Goal: Task Accomplishment & Management: Manage account settings

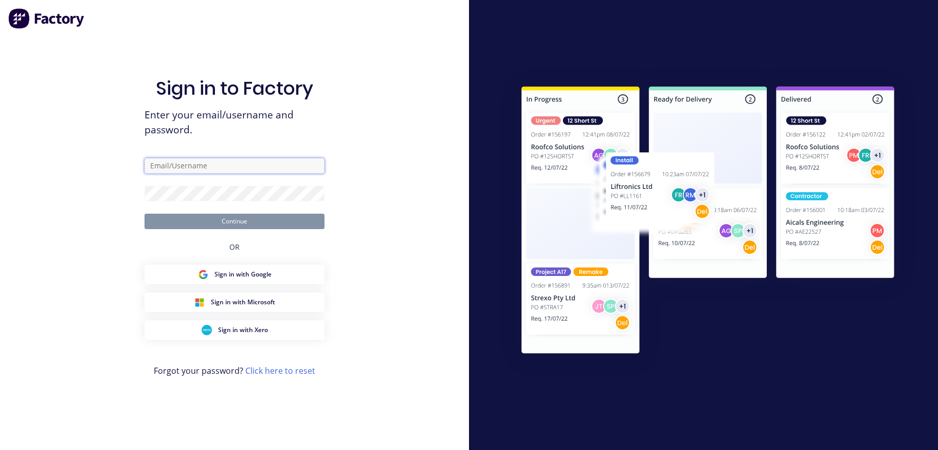
type input "[PERSON_NAME][EMAIL_ADDRESS][DOMAIN_NAME]"
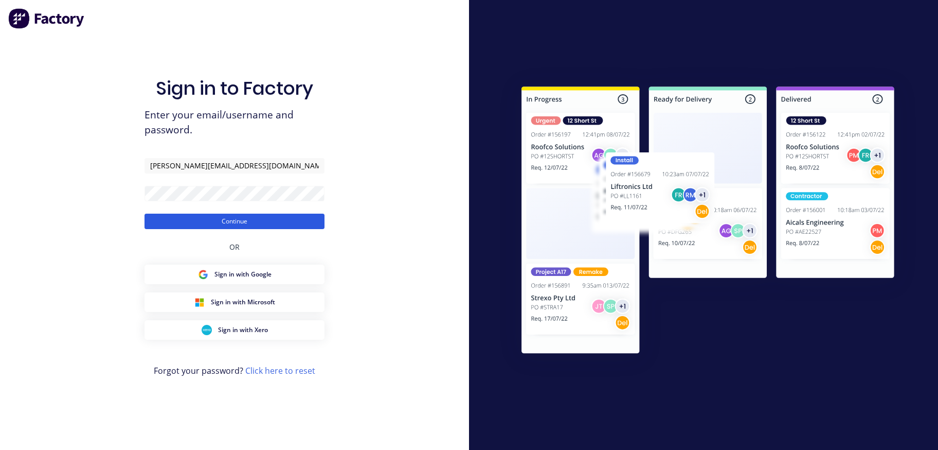
click at [199, 220] on button "Continue" at bounding box center [235, 220] width 180 height 15
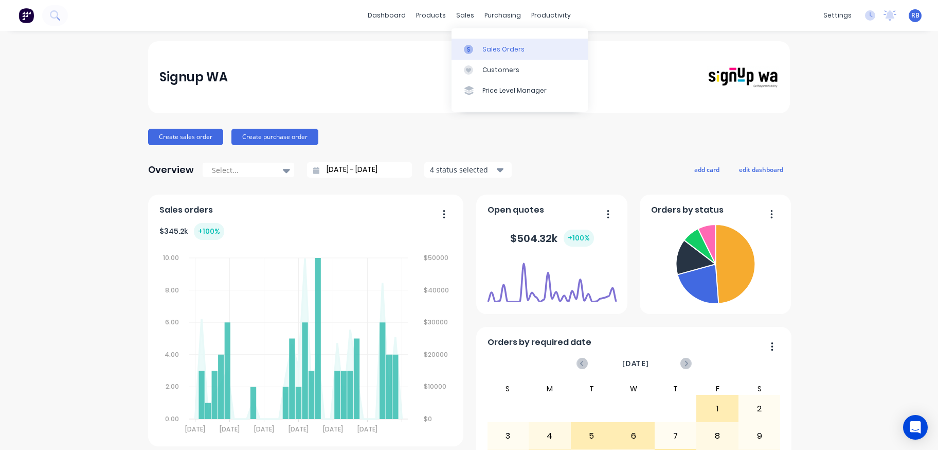
click at [490, 47] on div "Sales Orders" at bounding box center [504, 49] width 42 height 9
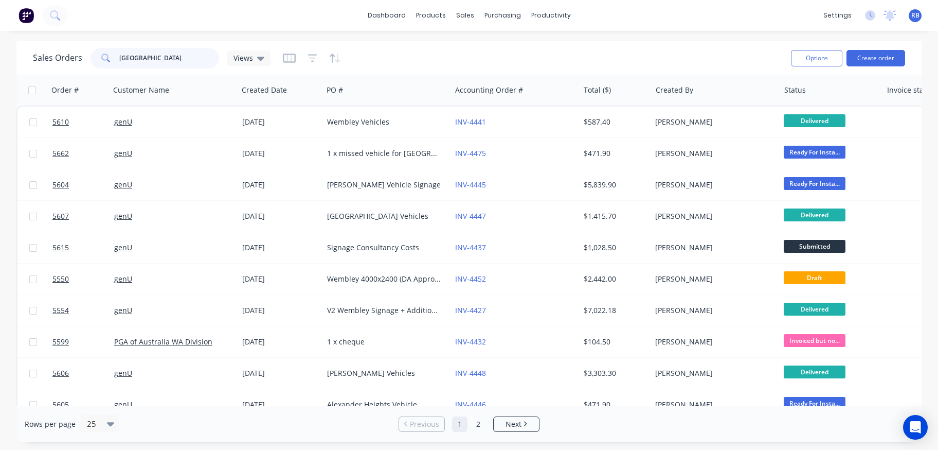
drag, startPoint x: 162, startPoint y: 60, endPoint x: 103, endPoint y: 60, distance: 59.2
click at [103, 60] on div "[GEOGRAPHIC_DATA]" at bounding box center [155, 58] width 129 height 21
type input "week"
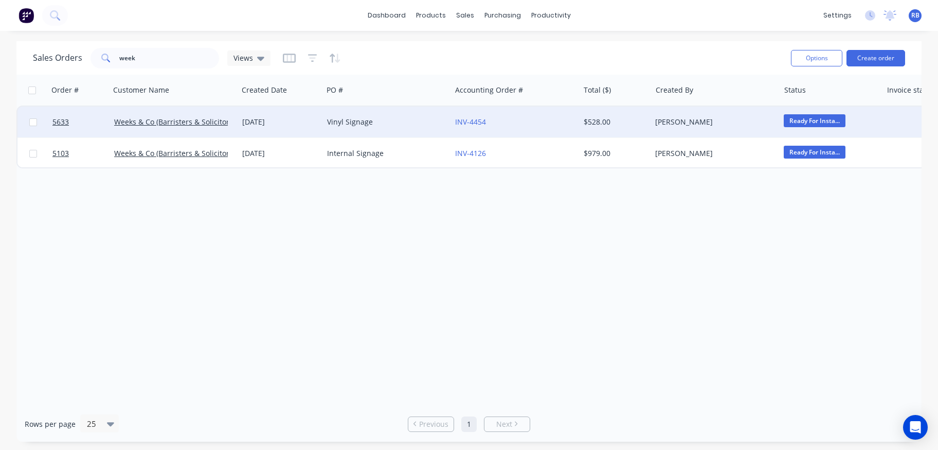
click at [400, 119] on div "Vinyl Signage" at bounding box center [384, 122] width 114 height 10
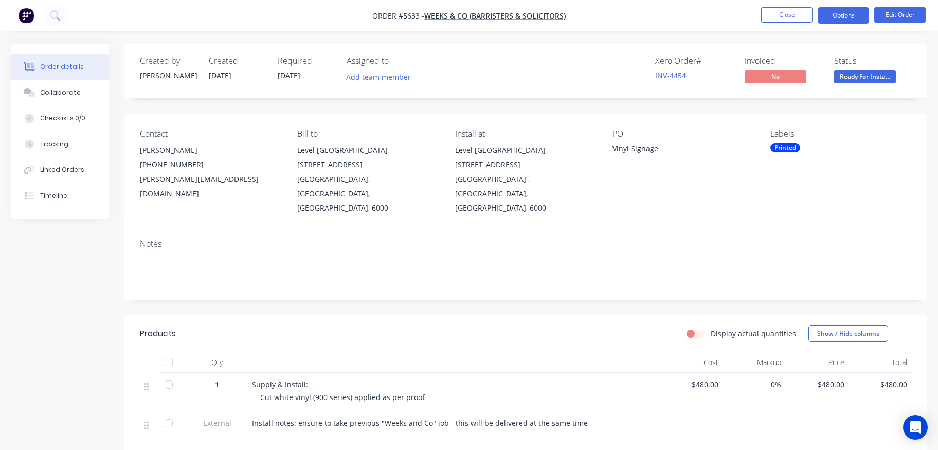
click at [840, 19] on button "Options" at bounding box center [843, 15] width 51 height 16
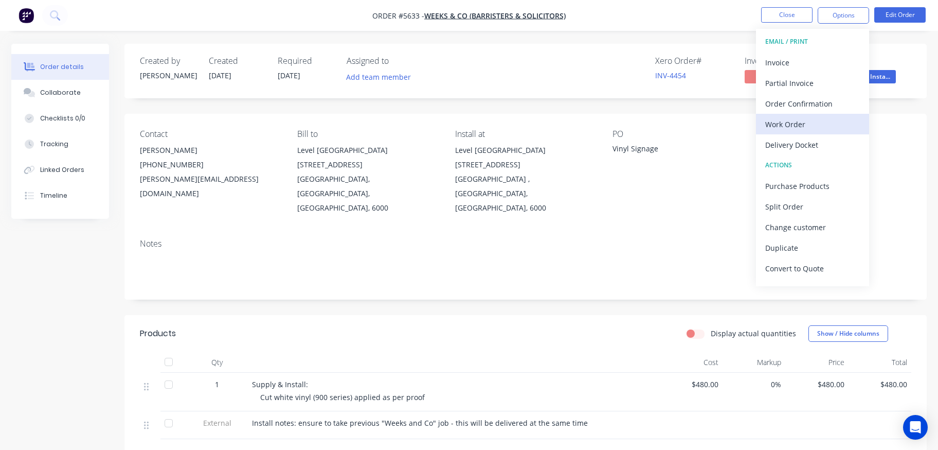
click at [803, 125] on div "Work Order" at bounding box center [812, 124] width 95 height 15
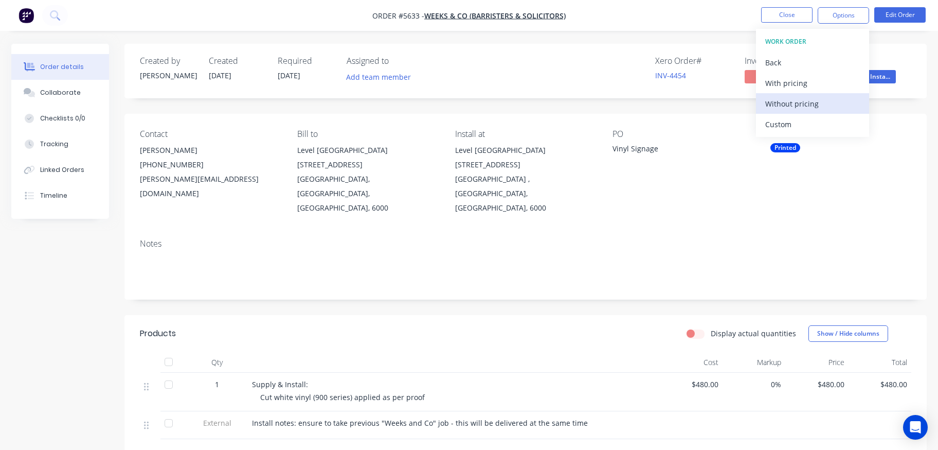
click at [795, 100] on div "Without pricing" at bounding box center [812, 103] width 95 height 15
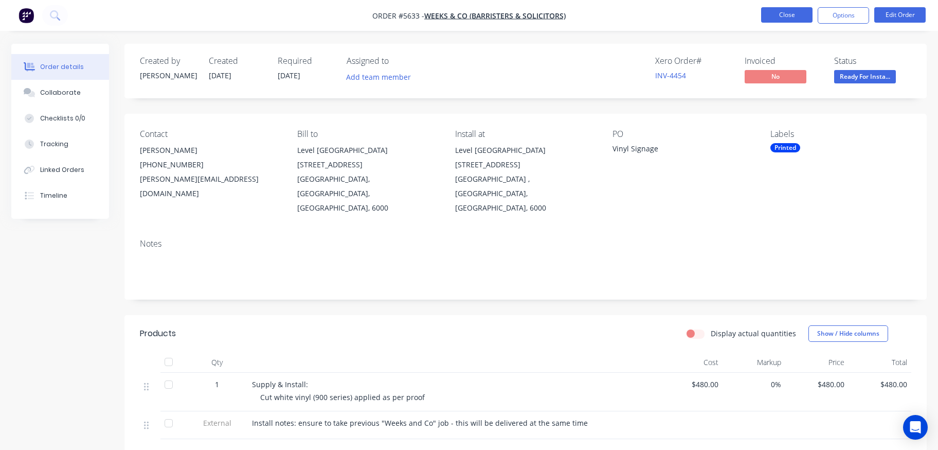
click at [778, 10] on button "Close" at bounding box center [786, 14] width 51 height 15
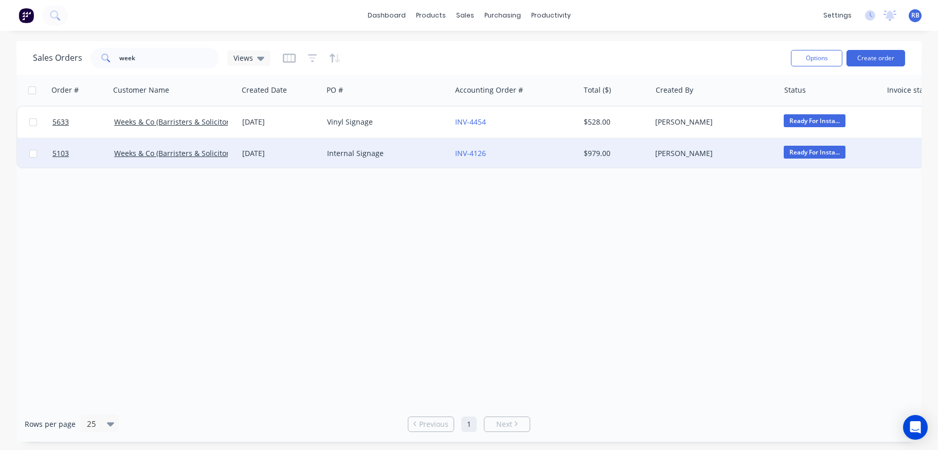
click at [365, 156] on div "Internal Signage" at bounding box center [384, 153] width 114 height 10
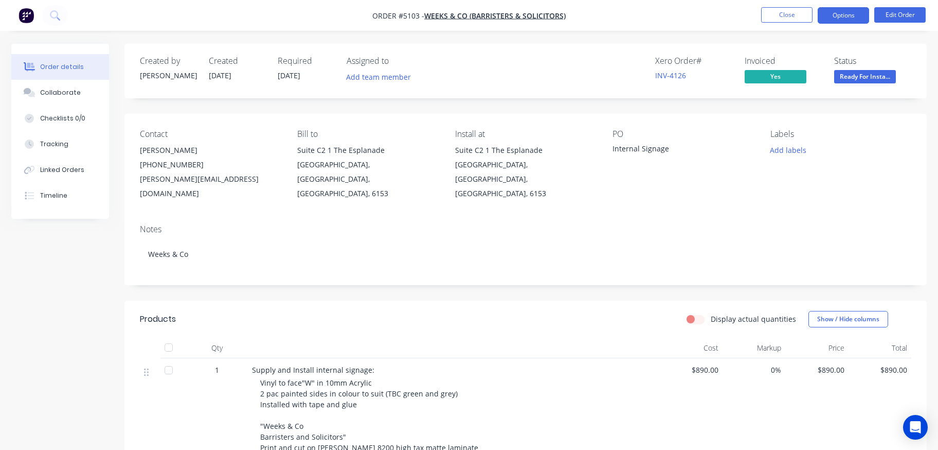
click at [853, 21] on button "Options" at bounding box center [843, 15] width 51 height 16
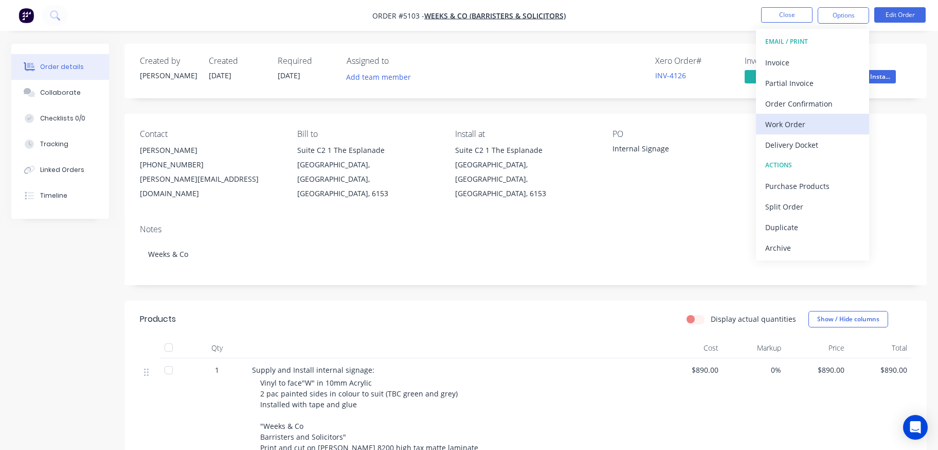
click at [787, 122] on div "Work Order" at bounding box center [812, 124] width 95 height 15
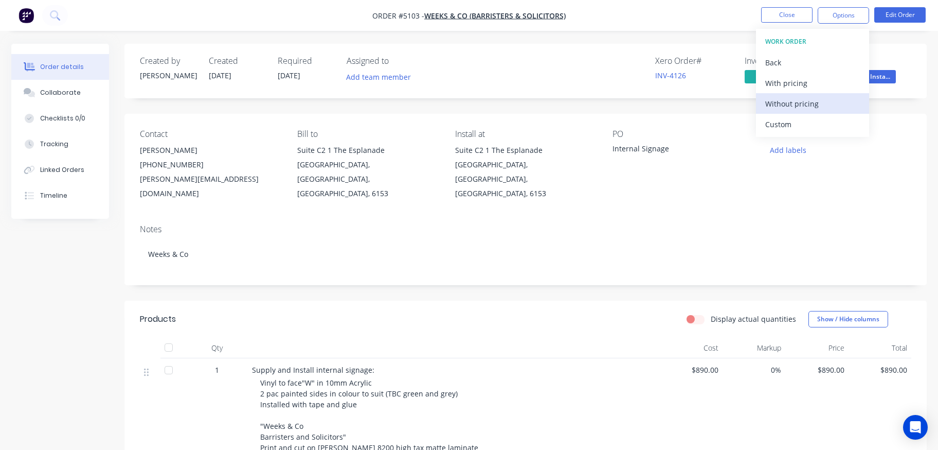
click at [795, 104] on div "Without pricing" at bounding box center [812, 103] width 95 height 15
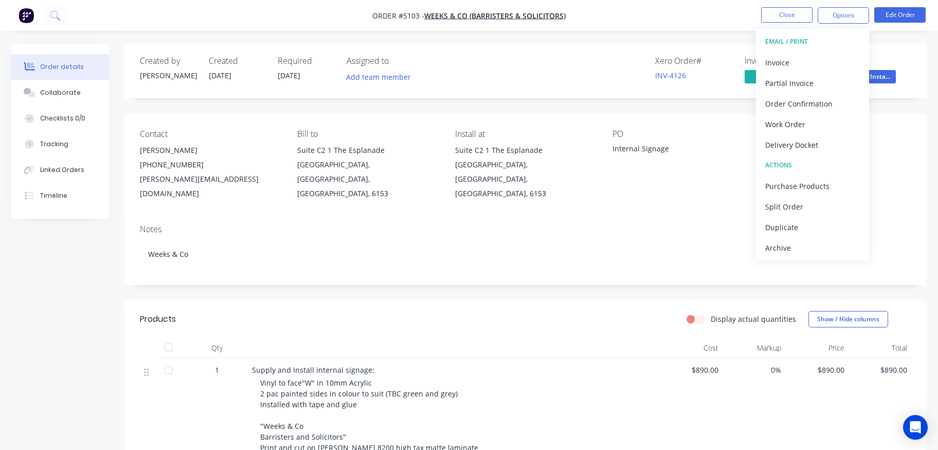
click at [743, 76] on div "Xero Order # INV-4126 Invoiced Yes Status Ready For Insta..." at bounding box center [681, 71] width 462 height 30
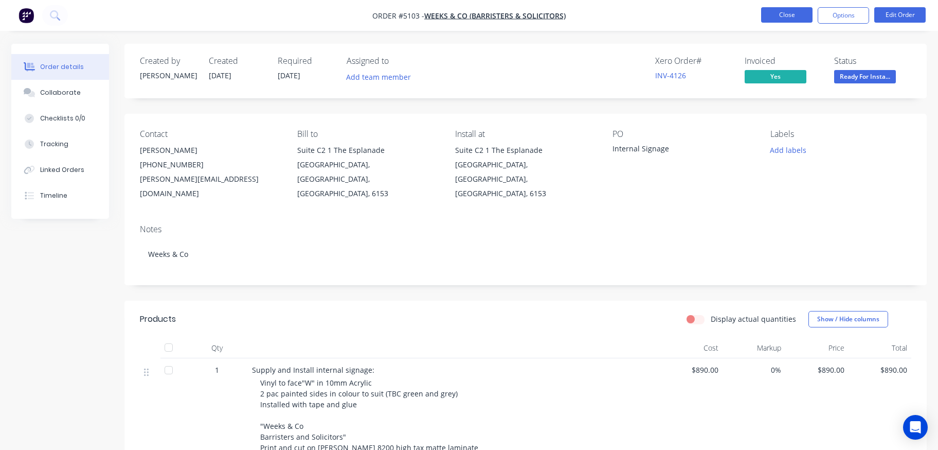
click at [778, 15] on button "Close" at bounding box center [786, 14] width 51 height 15
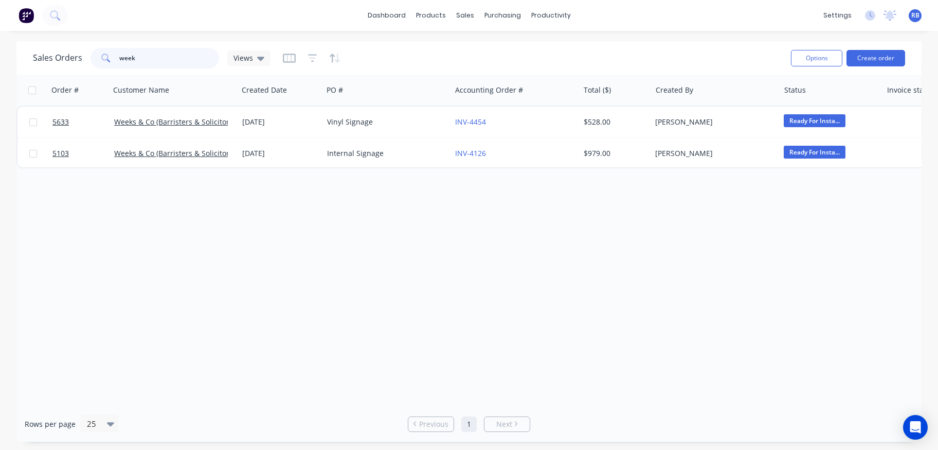
drag, startPoint x: 149, startPoint y: 60, endPoint x: 45, endPoint y: 60, distance: 103.9
click at [45, 60] on div "Sales Orders week Views" at bounding box center [152, 58] width 238 height 21
type input "dolce"
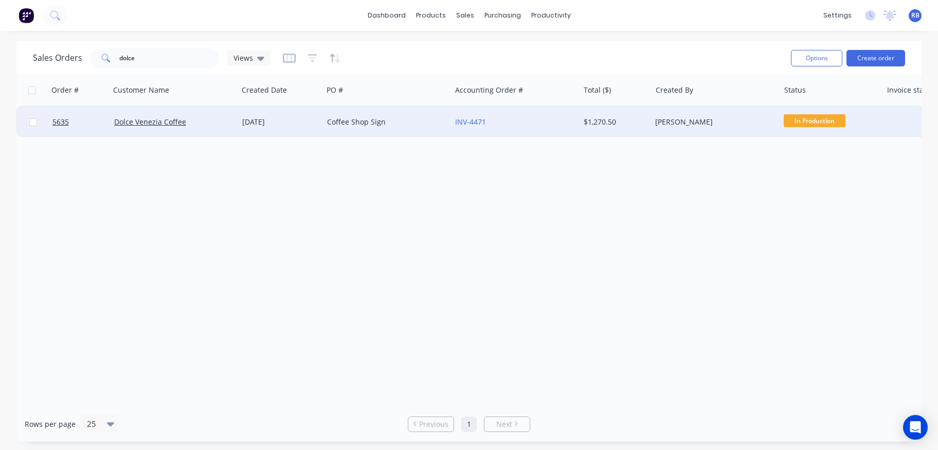
click at [408, 115] on div "Coffee Shop Sign" at bounding box center [387, 121] width 128 height 31
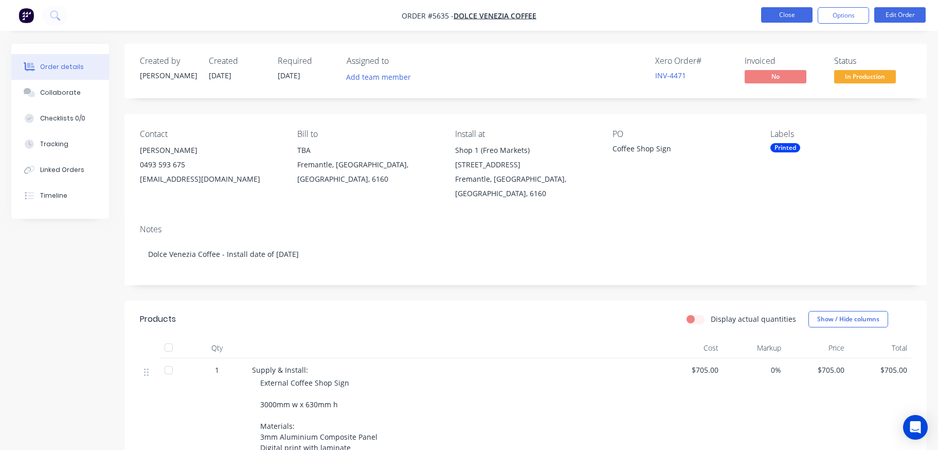
click at [785, 18] on button "Close" at bounding box center [786, 14] width 51 height 15
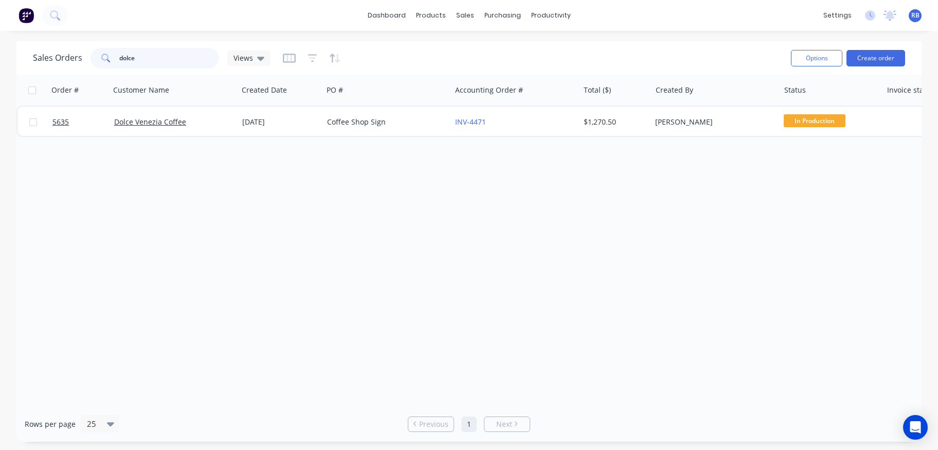
drag, startPoint x: 164, startPoint y: 50, endPoint x: 111, endPoint y: 54, distance: 53.1
click at [111, 54] on div "dolce" at bounding box center [155, 58] width 129 height 21
drag, startPoint x: 101, startPoint y: 60, endPoint x: 82, endPoint y: 60, distance: 19.0
click at [82, 60] on div "Sales Orders dolce Views" at bounding box center [152, 58] width 238 height 21
type input "village"
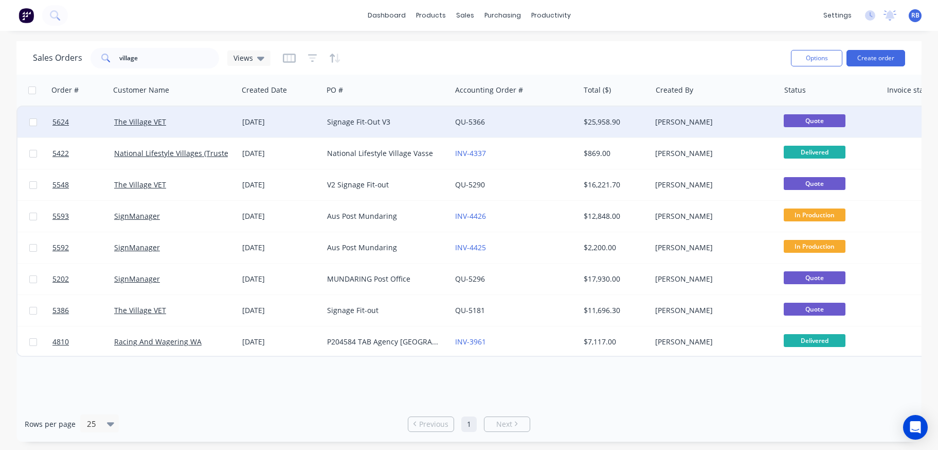
click at [190, 120] on div "The Village VET" at bounding box center [171, 122] width 114 height 10
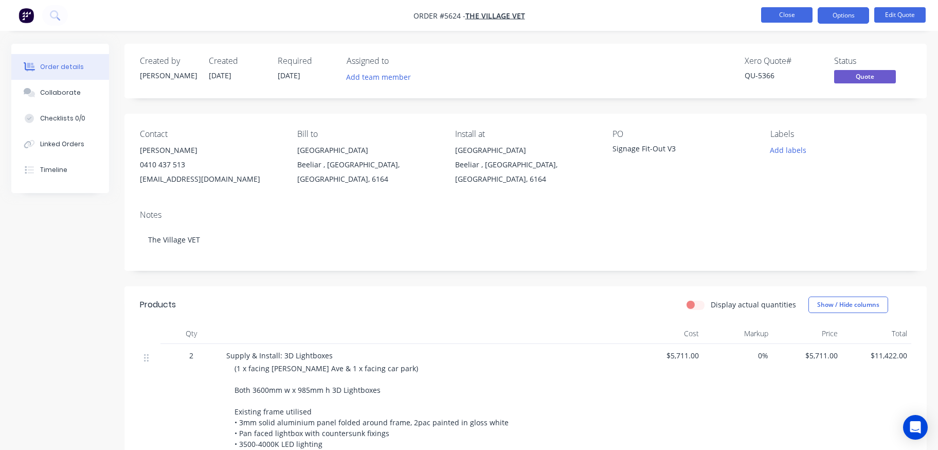
click at [778, 20] on button "Close" at bounding box center [786, 14] width 51 height 15
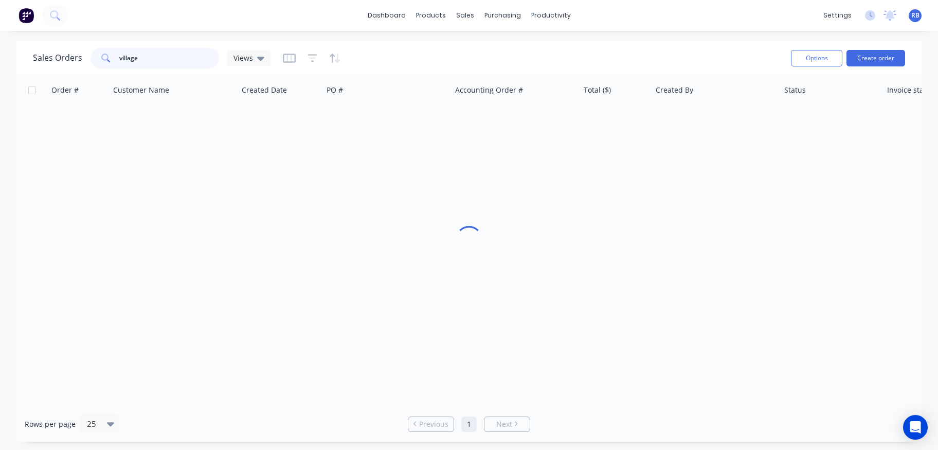
drag, startPoint x: 165, startPoint y: 63, endPoint x: 66, endPoint y: 60, distance: 99.3
click at [66, 60] on div "Sales Orders village Views" at bounding box center [152, 58] width 238 height 21
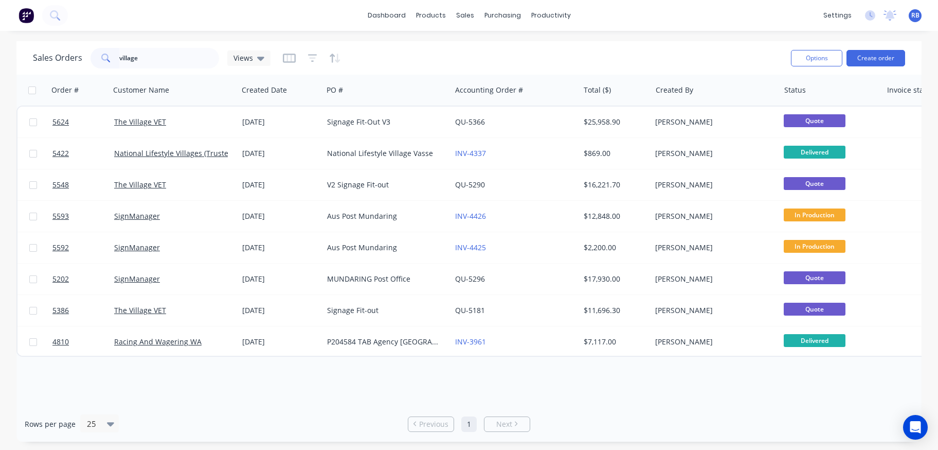
drag, startPoint x: 26, startPoint y: 46, endPoint x: 161, endPoint y: 51, distance: 134.9
click at [161, 51] on input "village" at bounding box center [169, 58] width 100 height 21
click at [134, 60] on input "village" at bounding box center [169, 58] width 100 height 21
drag, startPoint x: 169, startPoint y: 60, endPoint x: 51, endPoint y: 60, distance: 117.8
click at [51, 60] on div "Sales Orders village Views" at bounding box center [152, 58] width 238 height 21
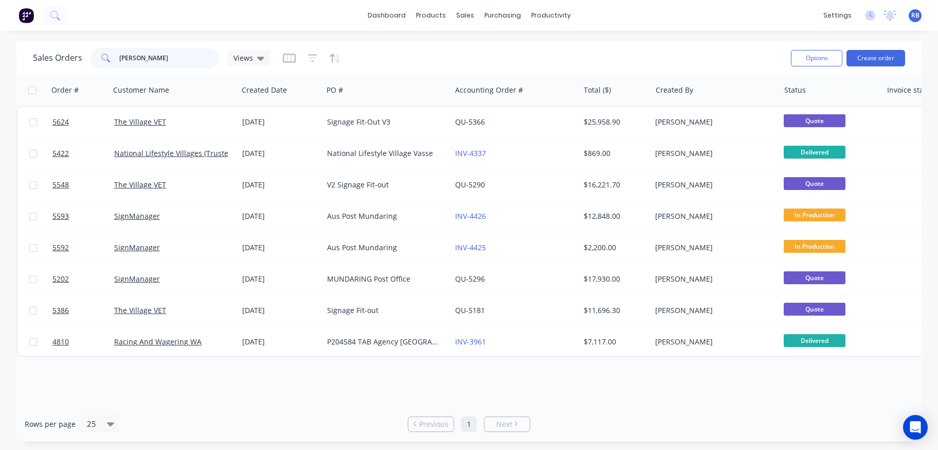
type input "[PERSON_NAME]"
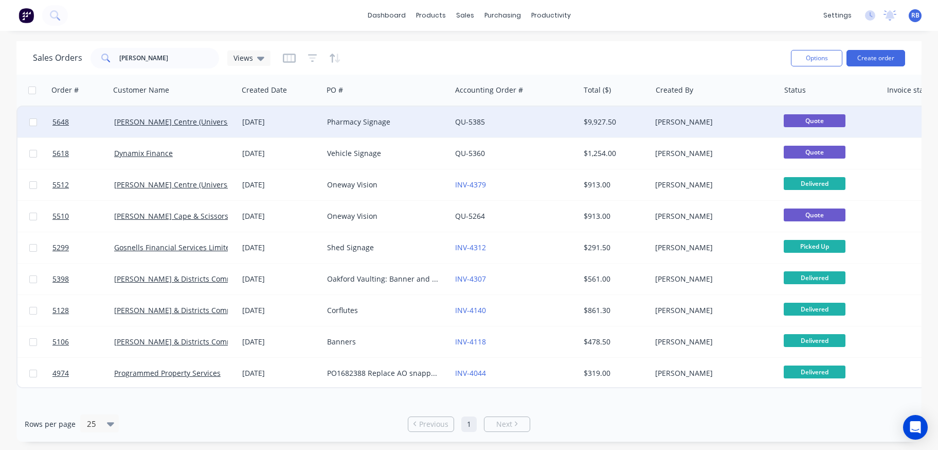
click at [397, 120] on div "Pharmacy Signage" at bounding box center [384, 122] width 114 height 10
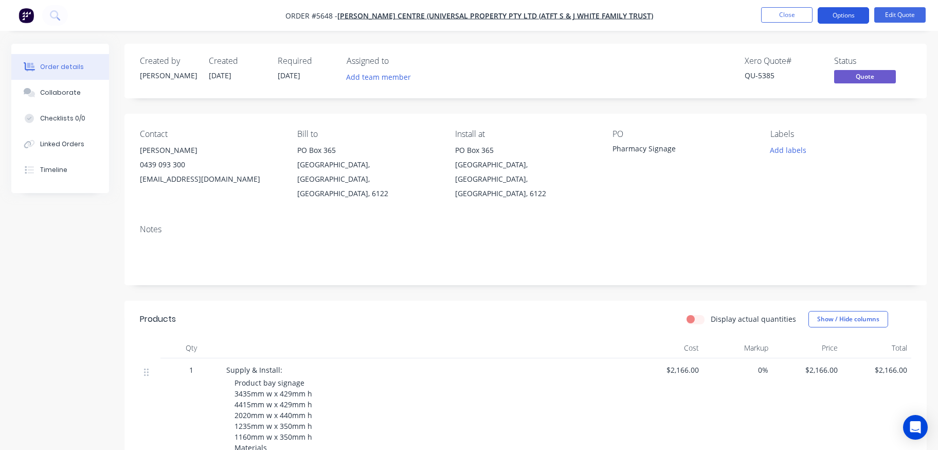
click at [835, 20] on button "Options" at bounding box center [843, 15] width 51 height 16
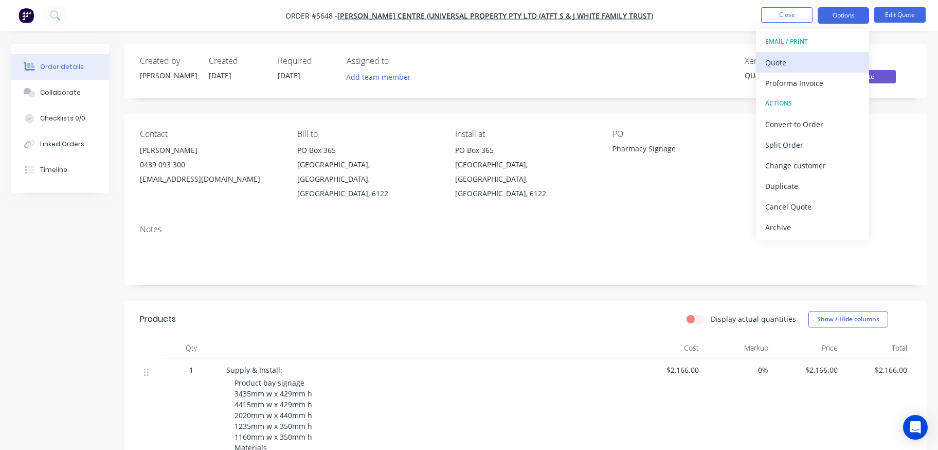
click at [778, 65] on div "Quote" at bounding box center [812, 62] width 95 height 15
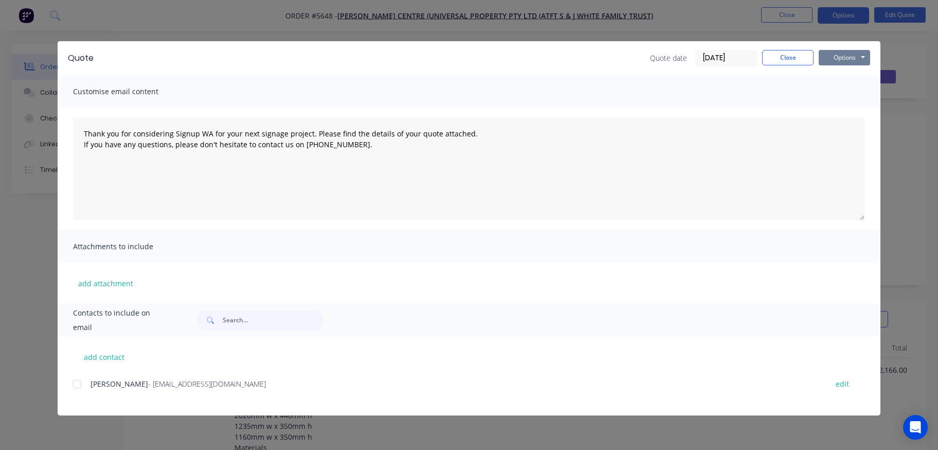
click at [844, 58] on button "Options" at bounding box center [844, 57] width 51 height 15
click at [859, 96] on button "Print" at bounding box center [852, 92] width 66 height 17
type textarea "Thank you for considering Signup WA for your next signage project. Please find …"
click at [791, 58] on button "Close" at bounding box center [787, 57] width 51 height 15
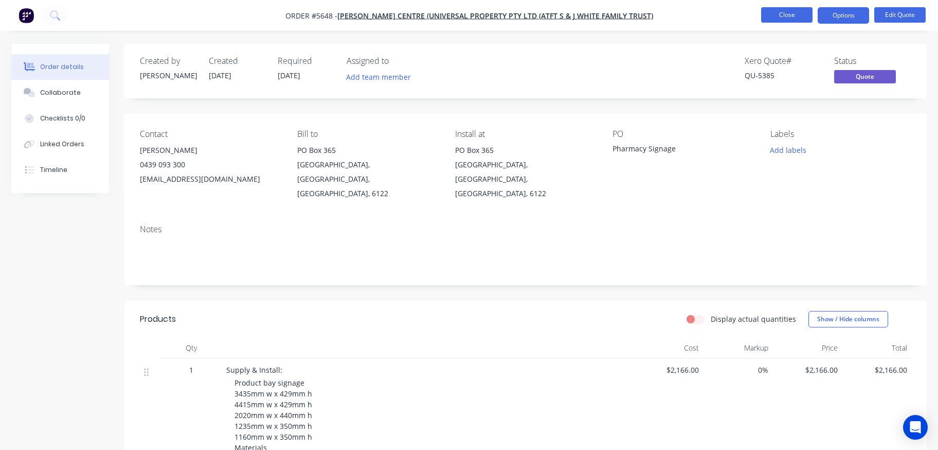
click at [781, 17] on button "Close" at bounding box center [786, 14] width 51 height 15
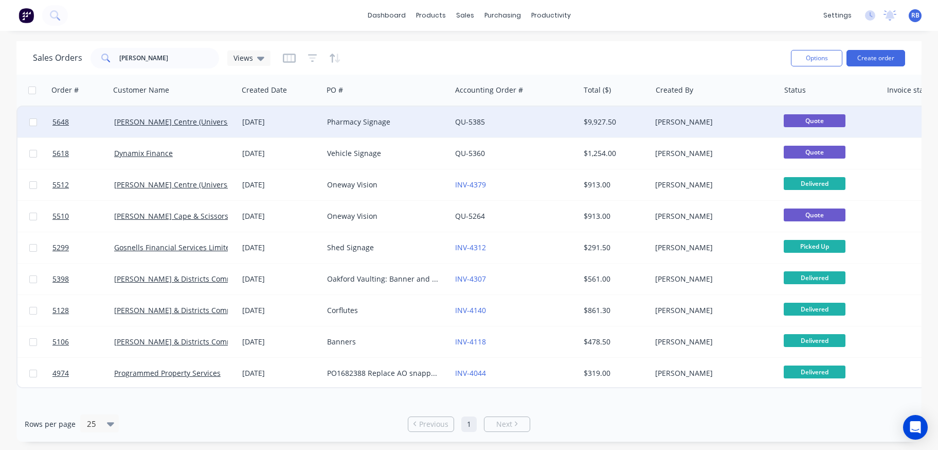
click at [378, 122] on div "Pharmacy Signage" at bounding box center [384, 122] width 114 height 10
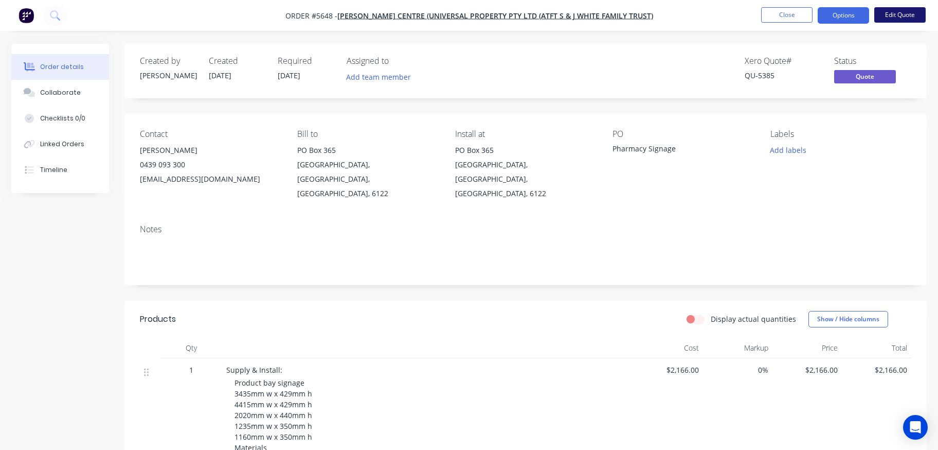
click at [901, 14] on button "Edit Quote" at bounding box center [899, 14] width 51 height 15
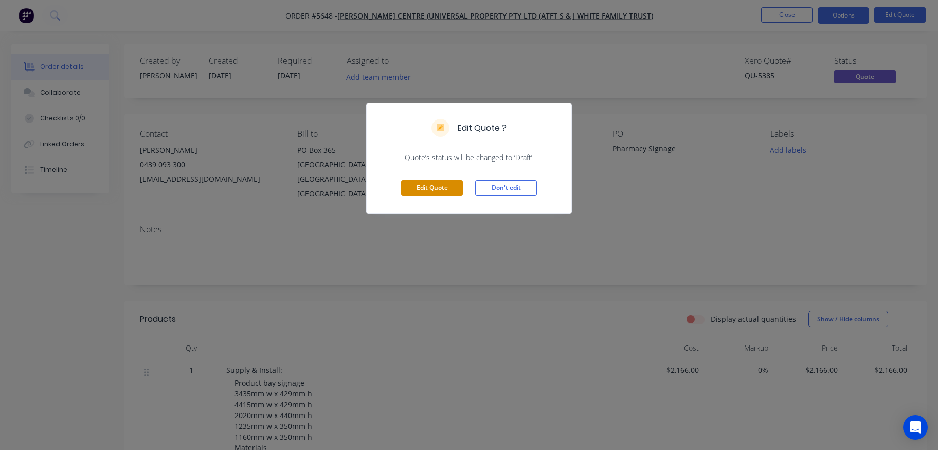
click at [418, 192] on button "Edit Quote" at bounding box center [432, 187] width 62 height 15
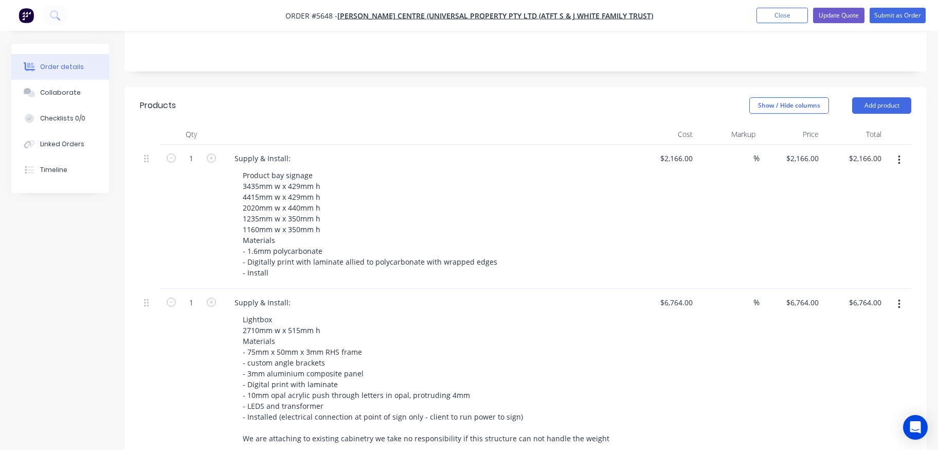
scroll to position [244, 0]
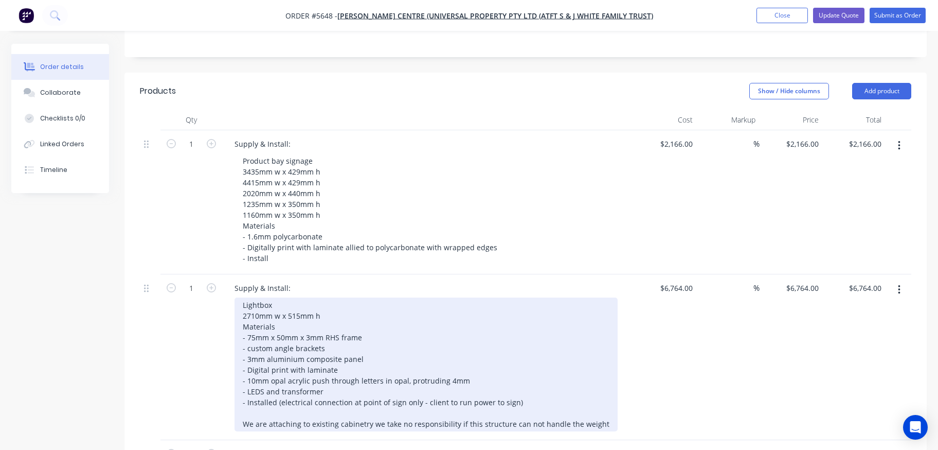
click at [275, 297] on div "Lightbox 2710mm w x 515mm h Materials - 75mm x 50mm x 3mm RHS frame - custom an…" at bounding box center [426, 364] width 383 height 134
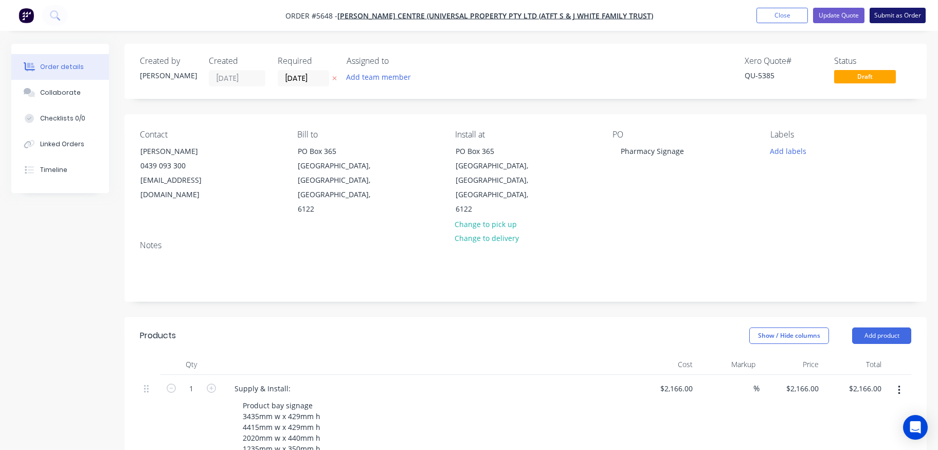
scroll to position [0, 0]
click at [903, 16] on button "Submit as Order" at bounding box center [898, 15] width 56 height 15
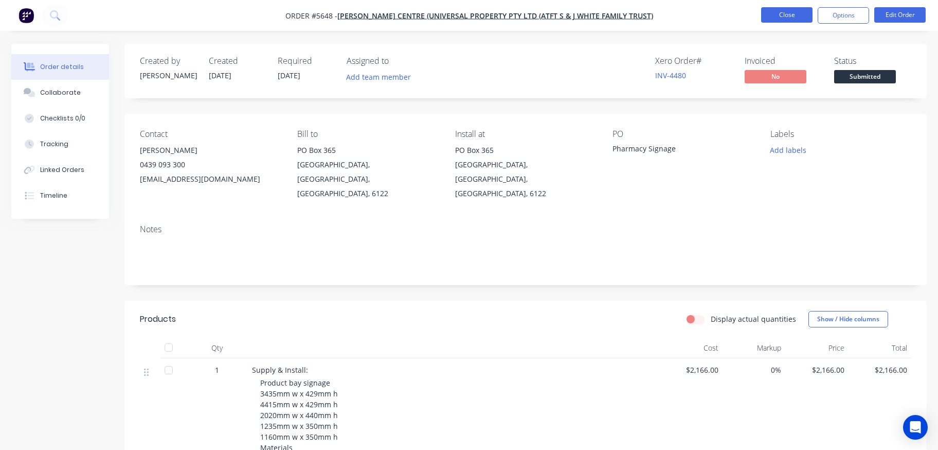
click at [796, 14] on button "Close" at bounding box center [786, 14] width 51 height 15
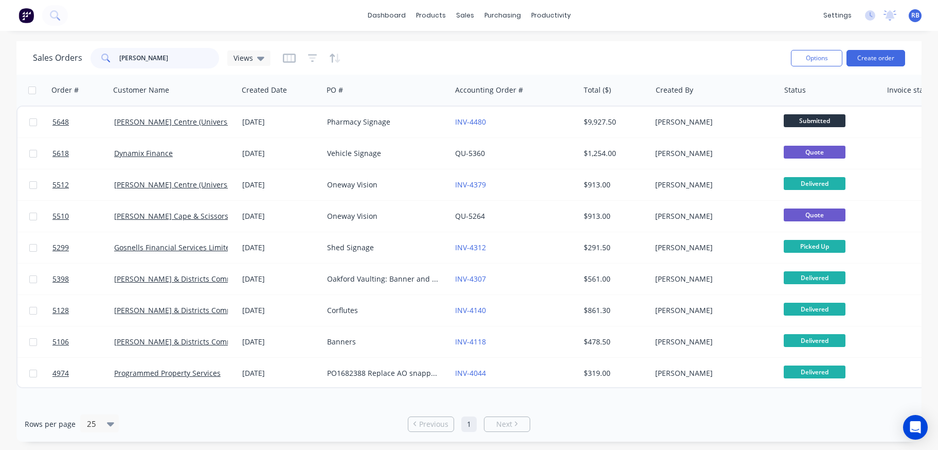
drag, startPoint x: 175, startPoint y: 61, endPoint x: 43, endPoint y: 61, distance: 131.7
click at [43, 61] on div "Sales Orders [PERSON_NAME] Views" at bounding box center [152, 58] width 238 height 21
type input "dolce"
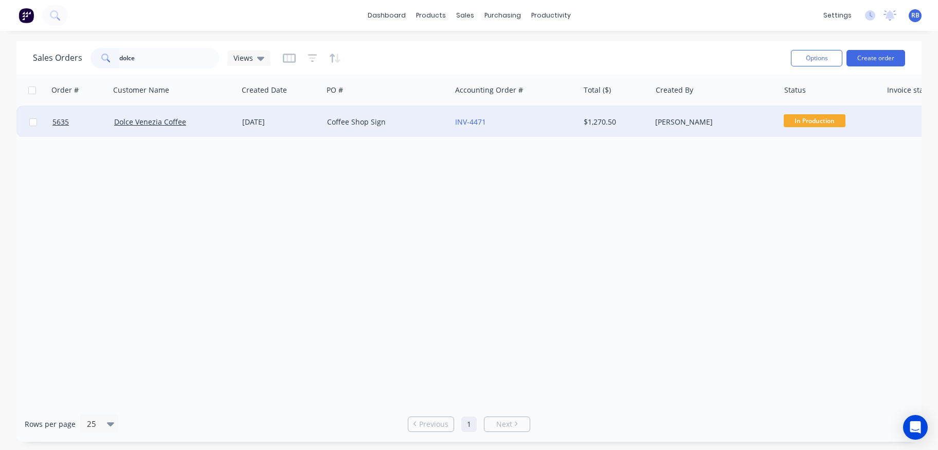
click at [381, 124] on div "Coffee Shop Sign" at bounding box center [384, 122] width 114 height 10
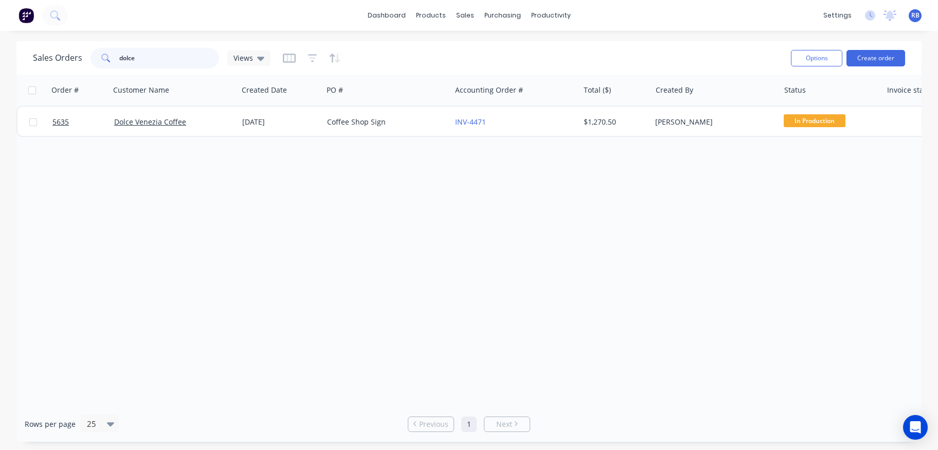
drag, startPoint x: 86, startPoint y: 58, endPoint x: 62, endPoint y: 58, distance: 23.7
click at [62, 58] on div "Sales Orders dolce Views" at bounding box center [152, 58] width 238 height 21
type input "lush"
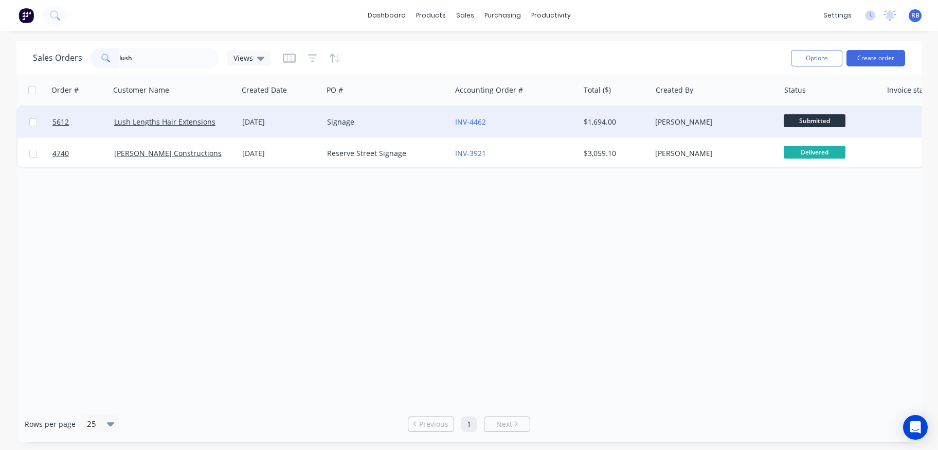
click at [386, 120] on div "Signage" at bounding box center [384, 122] width 114 height 10
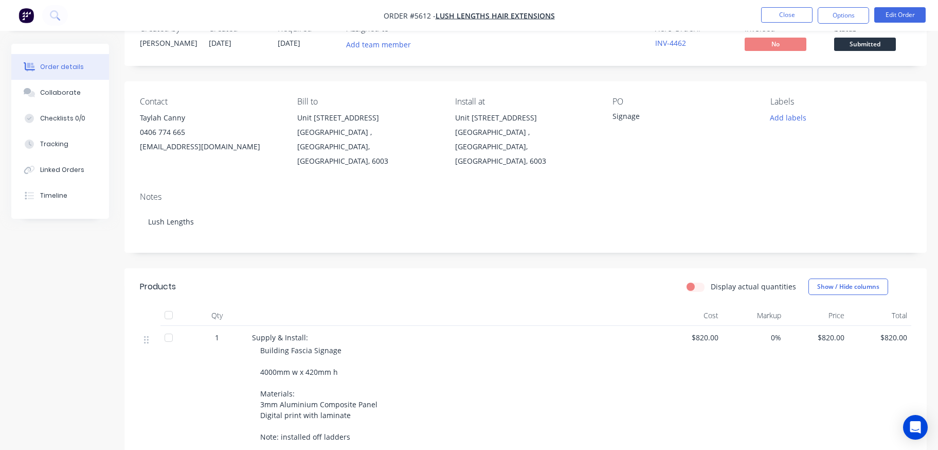
scroll to position [34, 0]
click at [905, 12] on button "Edit Order" at bounding box center [899, 14] width 51 height 15
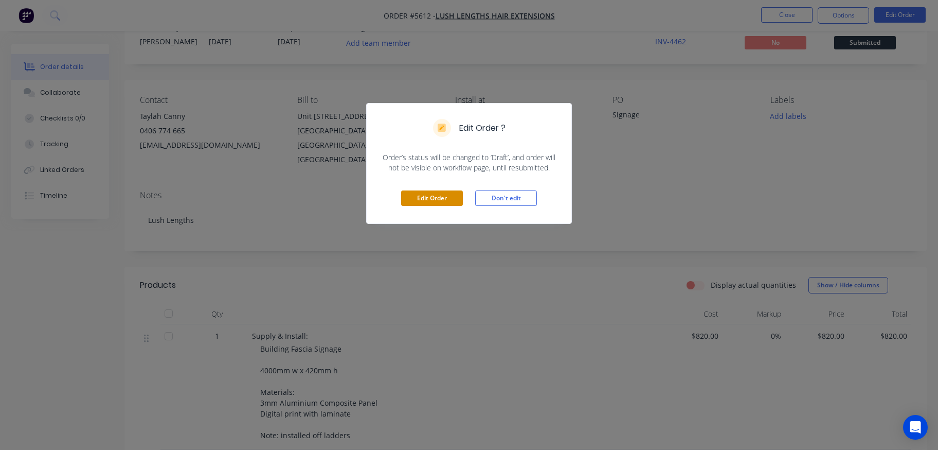
click at [434, 201] on button "Edit Order" at bounding box center [432, 197] width 62 height 15
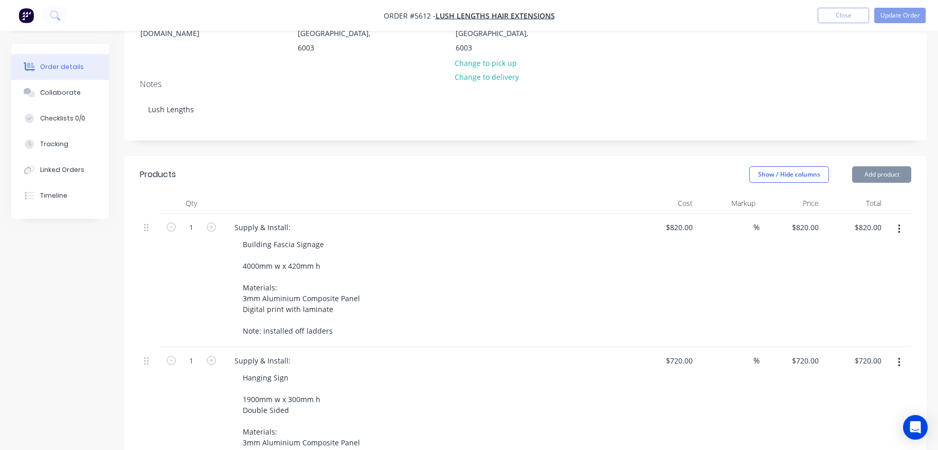
scroll to position [166, 0]
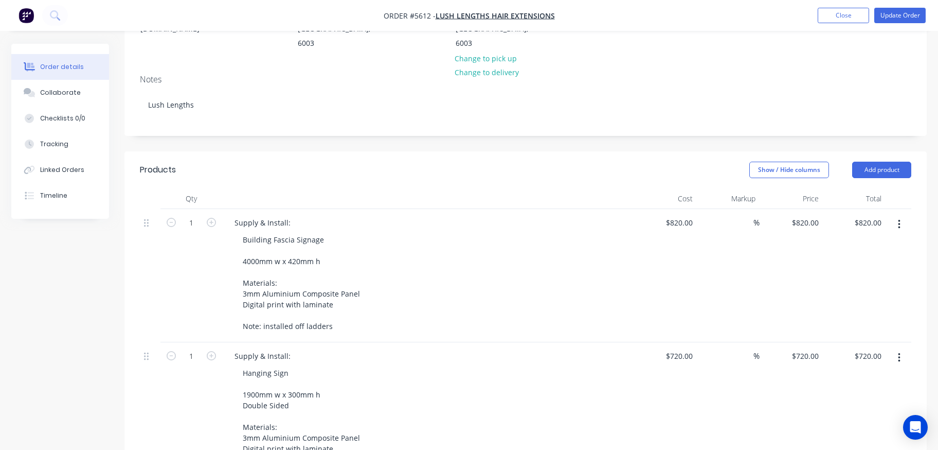
click at [898, 352] on icon "button" at bounding box center [899, 357] width 3 height 11
click at [843, 439] on div "Delete" at bounding box center [862, 446] width 79 height 15
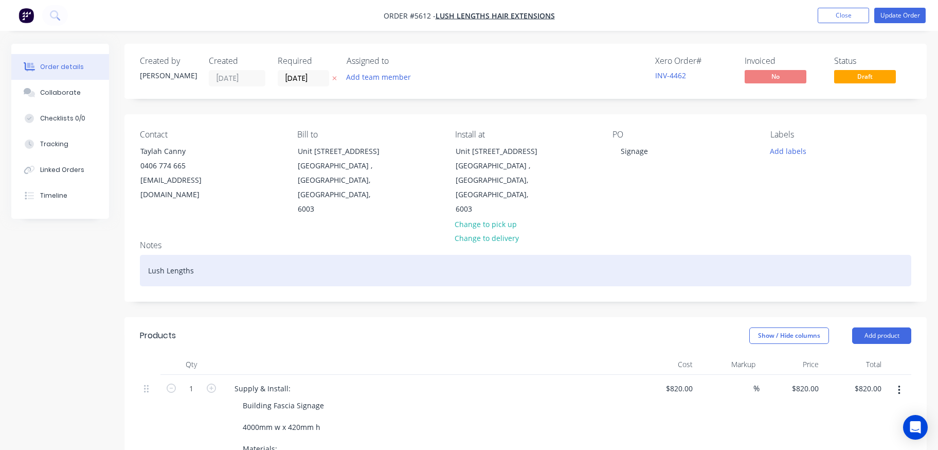
scroll to position [0, 0]
click at [212, 257] on div "Lush Lengths" at bounding box center [526, 270] width 772 height 31
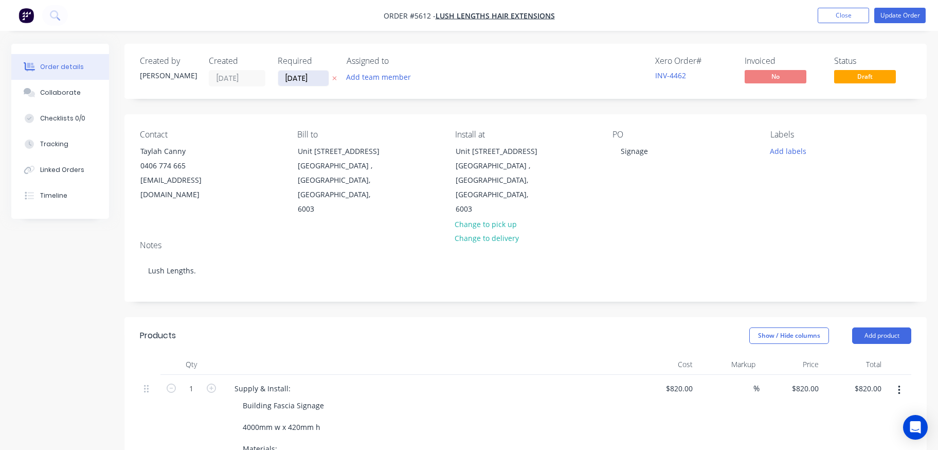
click at [300, 77] on input "[DATE]" at bounding box center [303, 77] width 50 height 15
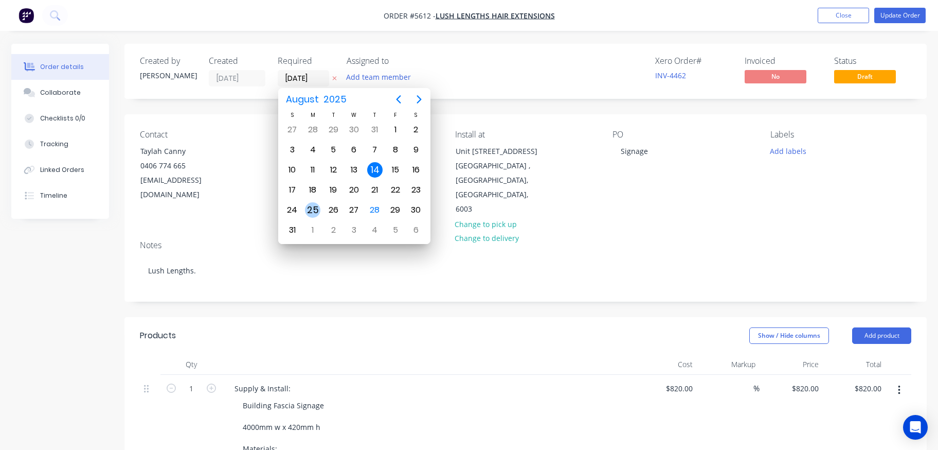
click at [313, 210] on div "25" at bounding box center [312, 209] width 15 height 15
type input "[DATE]"
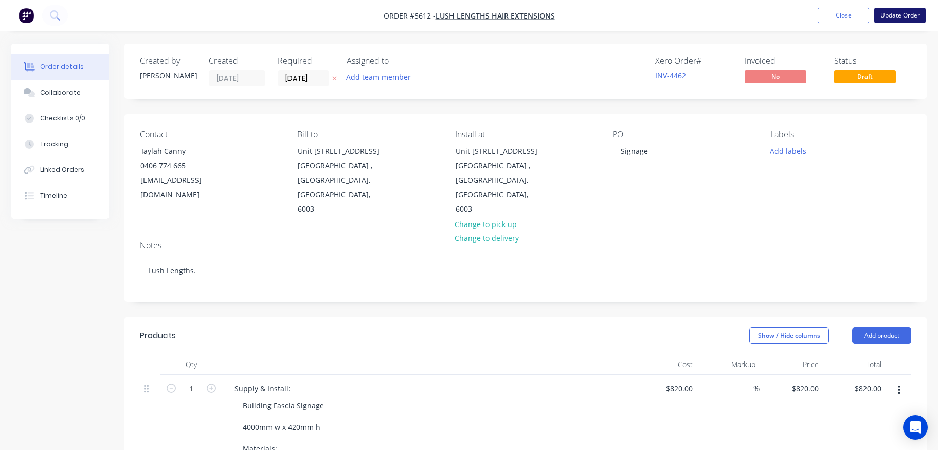
click at [910, 14] on button "Update Order" at bounding box center [899, 15] width 51 height 15
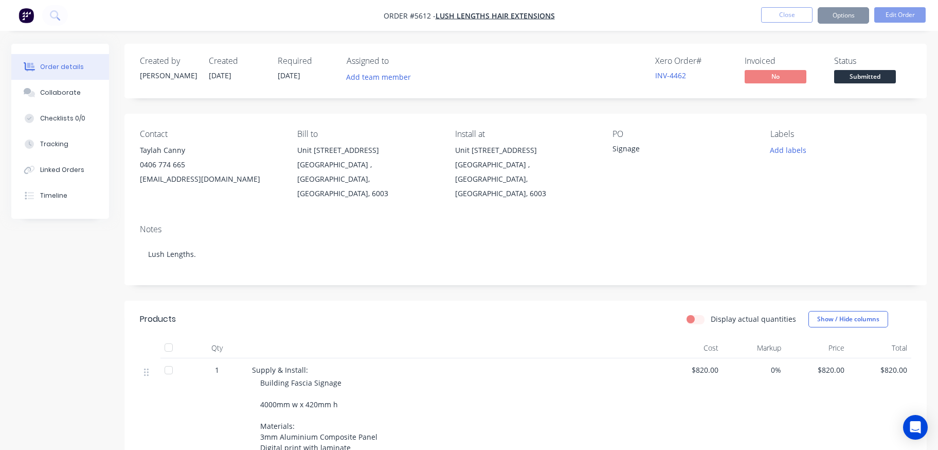
click at [858, 79] on span "Submitted" at bounding box center [865, 76] width 62 height 13
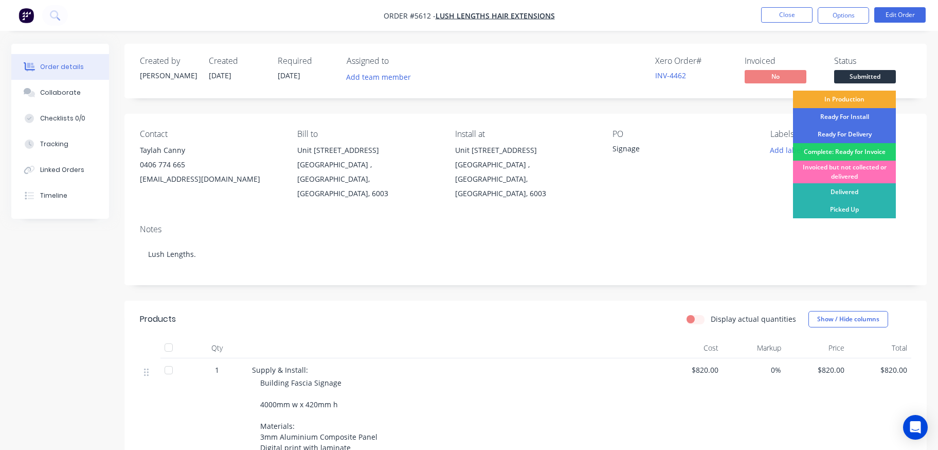
click at [844, 99] on div "In Production" at bounding box center [844, 99] width 103 height 17
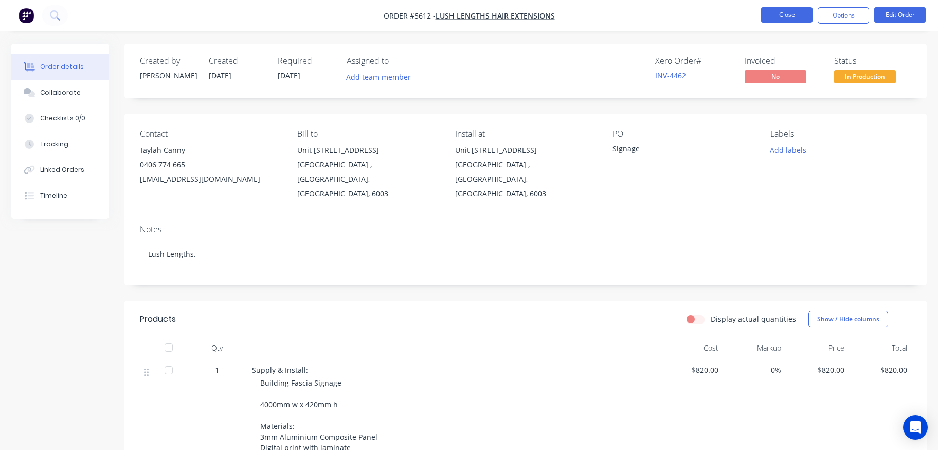
click at [774, 19] on button "Close" at bounding box center [786, 14] width 51 height 15
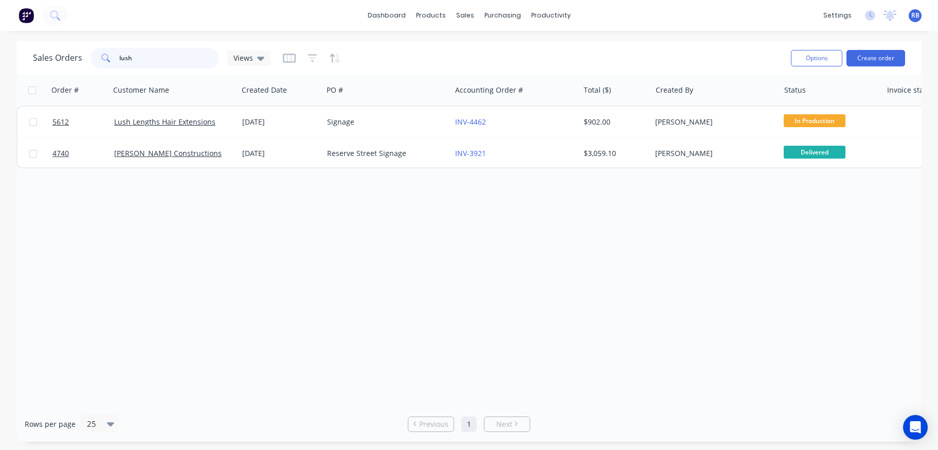
drag, startPoint x: 165, startPoint y: 58, endPoint x: 47, endPoint y: 59, distance: 117.8
click at [56, 59] on div "Sales Orders lush Views" at bounding box center [152, 58] width 238 height 21
type input "grid"
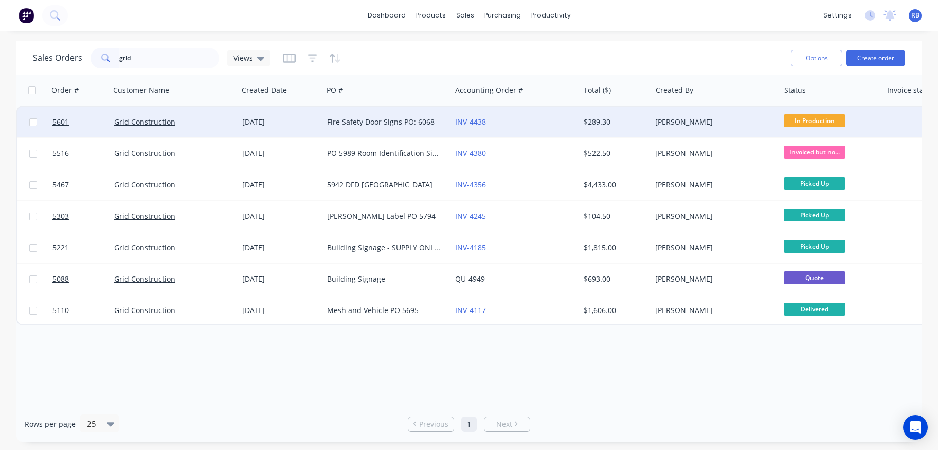
click at [536, 122] on div "INV-4438" at bounding box center [512, 122] width 114 height 10
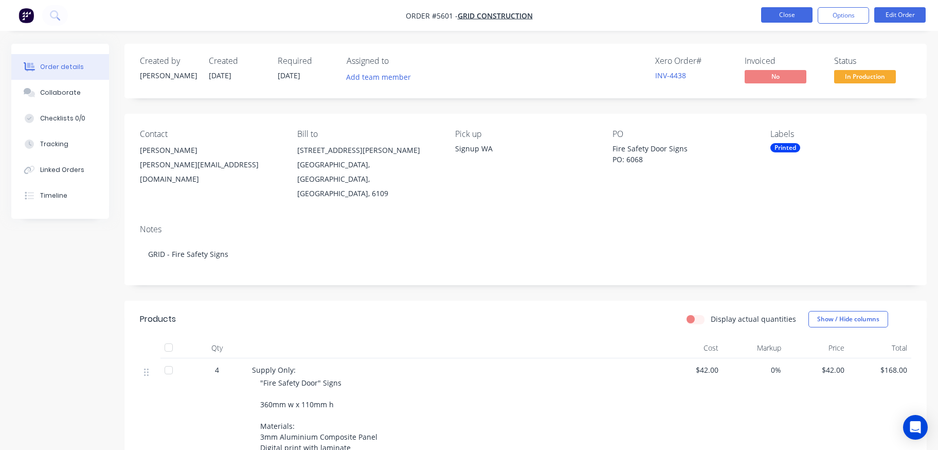
click at [788, 16] on button "Close" at bounding box center [786, 14] width 51 height 15
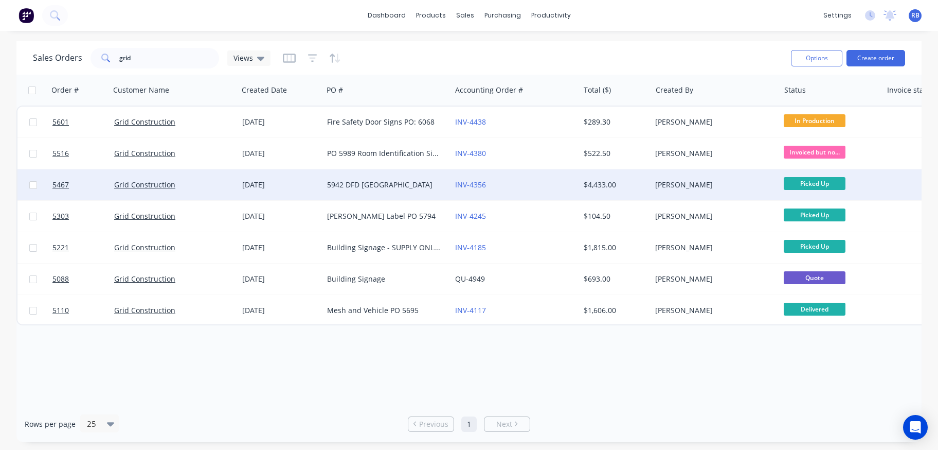
click at [200, 185] on div "Grid Construction" at bounding box center [171, 185] width 114 height 10
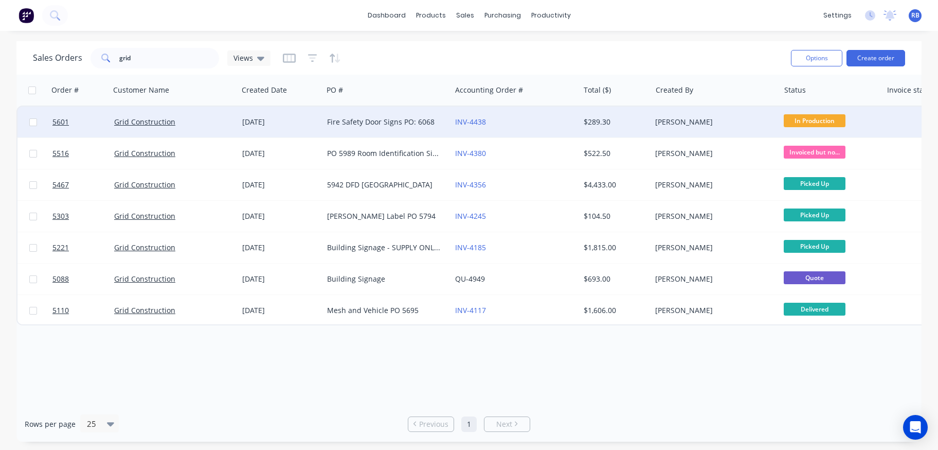
click at [345, 124] on div "Fire Safety Door Signs PO: 6068" at bounding box center [384, 122] width 114 height 10
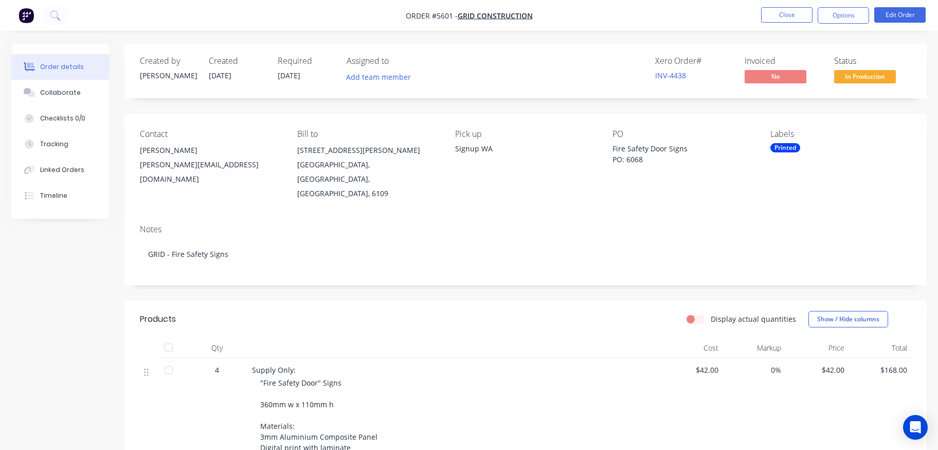
click at [856, 76] on span "In Production" at bounding box center [865, 76] width 62 height 13
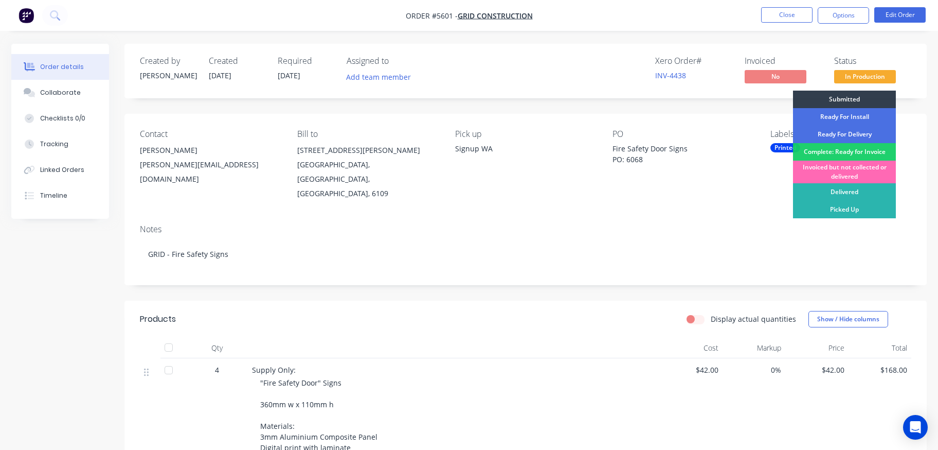
click at [845, 170] on div "Invoiced but not collected or delivered" at bounding box center [844, 171] width 103 height 23
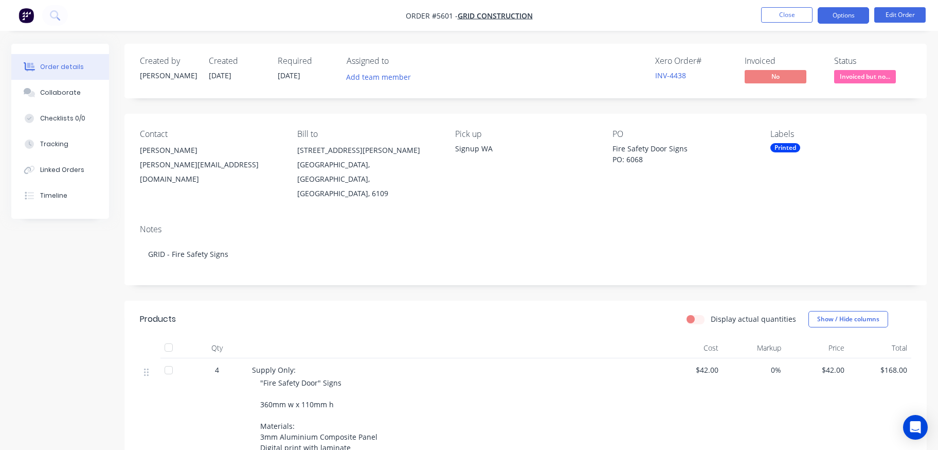
click at [844, 20] on button "Options" at bounding box center [843, 15] width 51 height 16
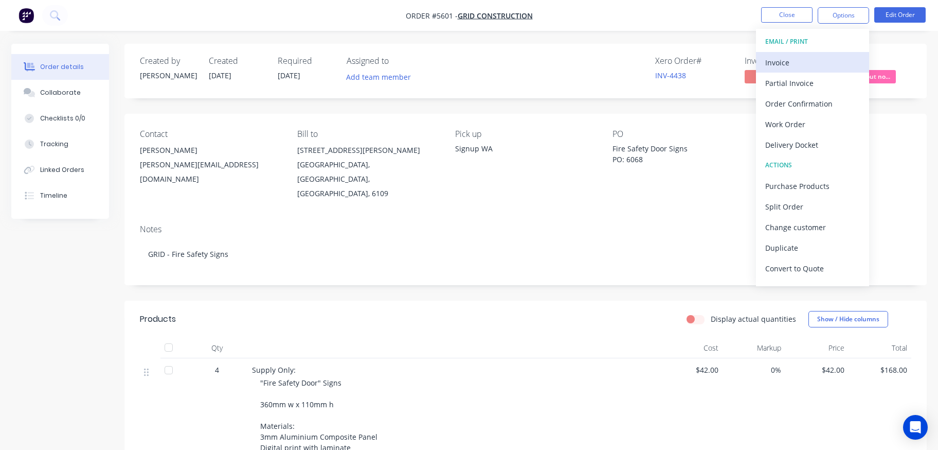
click at [786, 61] on div "Invoice" at bounding box center [812, 62] width 95 height 15
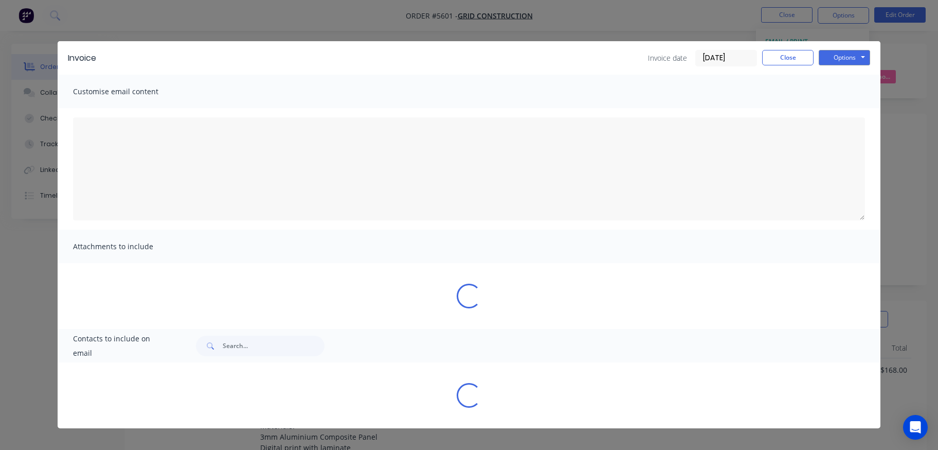
type textarea "A PDF copy of the order has been attached to this email. To view your order onl…"
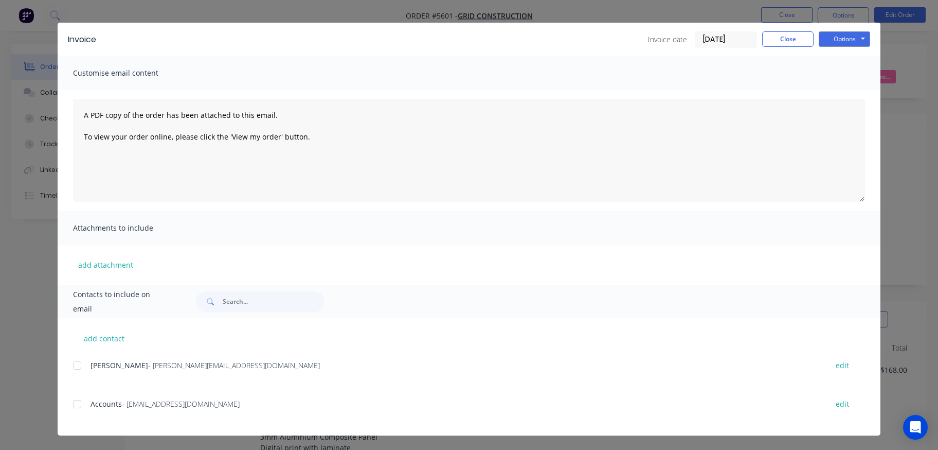
scroll to position [19, 0]
click at [76, 403] on div at bounding box center [77, 404] width 21 height 21
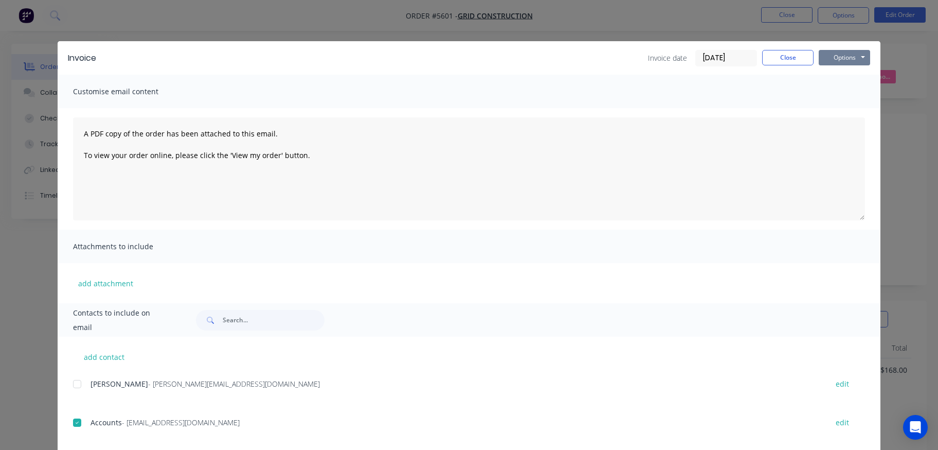
scroll to position [0, 0]
click at [844, 57] on button "Options" at bounding box center [844, 57] width 51 height 15
click at [838, 115] on button "Email" at bounding box center [852, 109] width 66 height 17
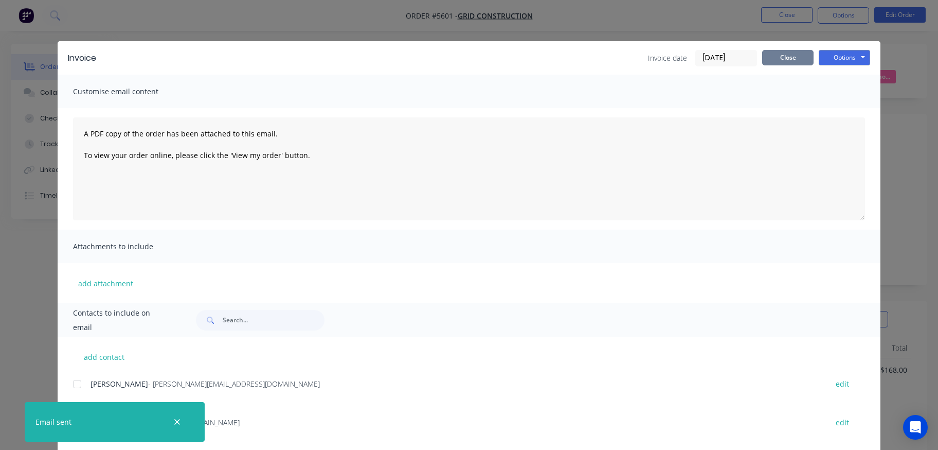
click at [783, 60] on button "Close" at bounding box center [787, 57] width 51 height 15
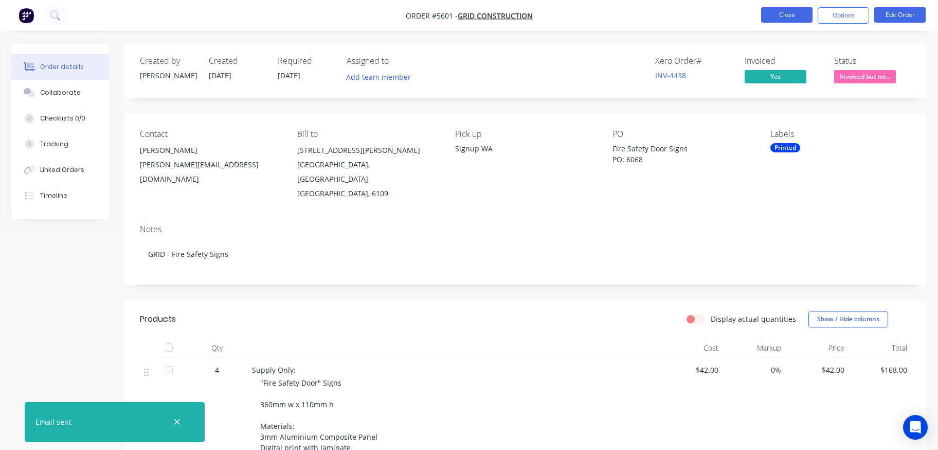
click at [786, 12] on button "Close" at bounding box center [786, 14] width 51 height 15
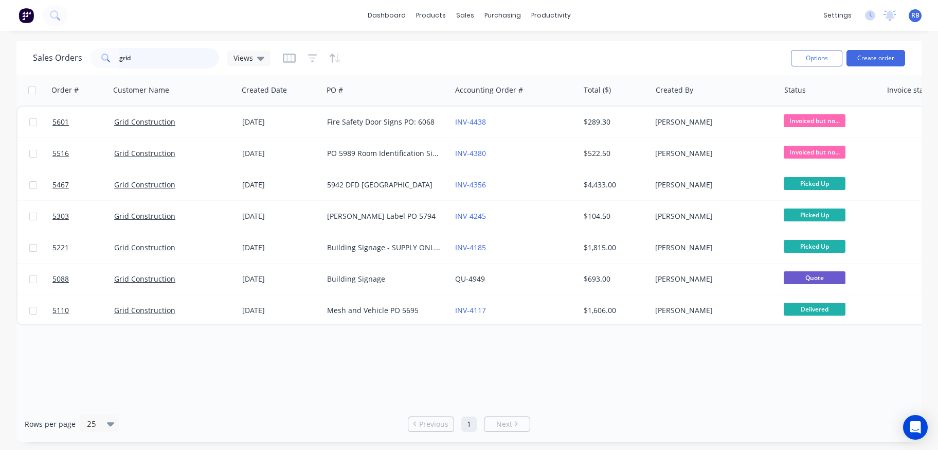
drag, startPoint x: 137, startPoint y: 61, endPoint x: 53, endPoint y: 61, distance: 84.4
click at [53, 61] on div "Sales Orders grid Views" at bounding box center [152, 58] width 238 height 21
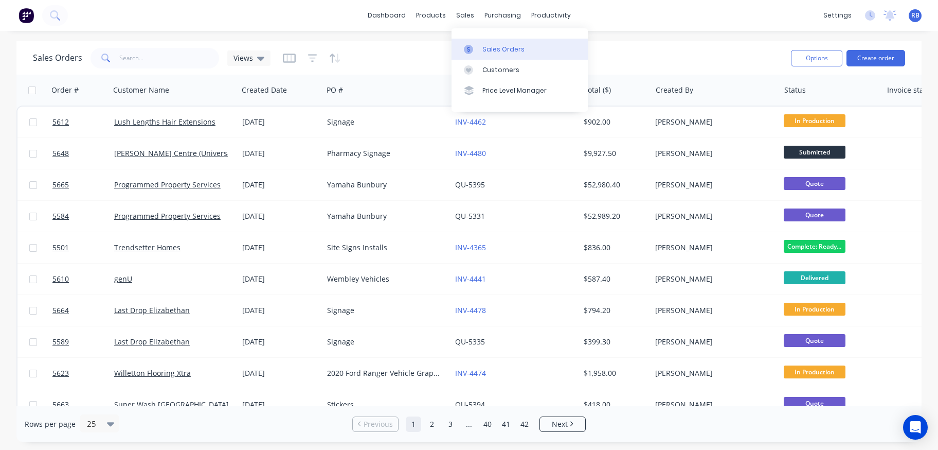
click at [506, 49] on div "Sales Orders" at bounding box center [504, 49] width 42 height 9
click at [497, 41] on link "Sales Orders" at bounding box center [520, 49] width 136 height 21
click at [151, 59] on input "text" at bounding box center [169, 58] width 100 height 21
type input "genu"
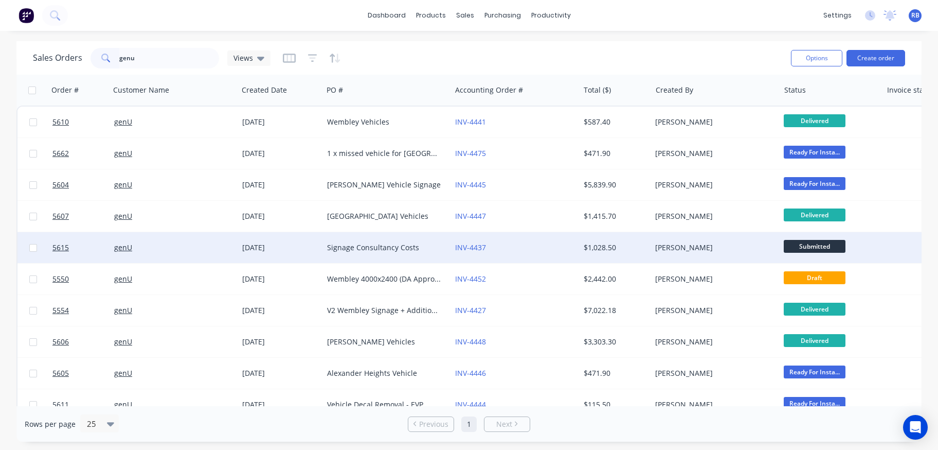
click at [512, 255] on div "INV-4437" at bounding box center [515, 247] width 128 height 31
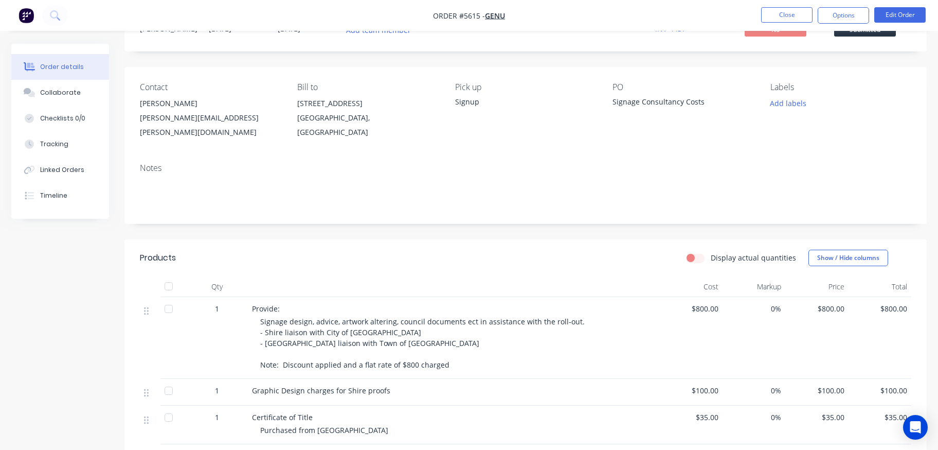
scroll to position [50, 0]
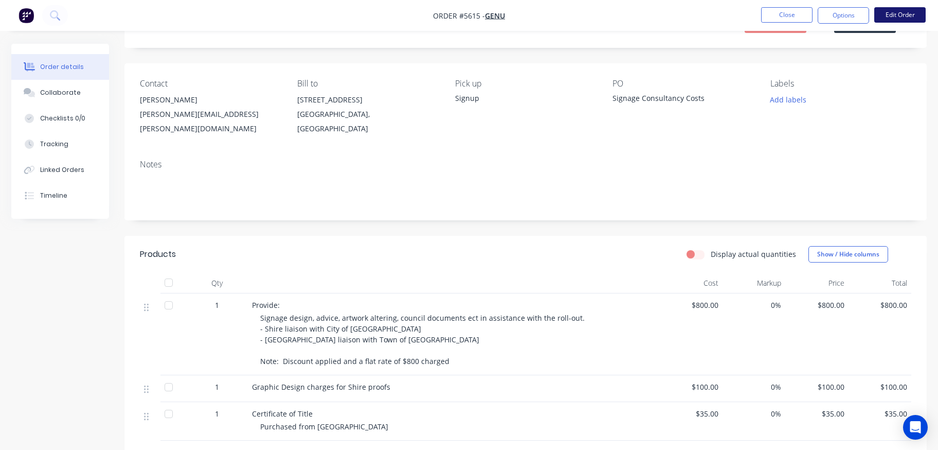
click at [896, 19] on button "Edit Order" at bounding box center [899, 14] width 51 height 15
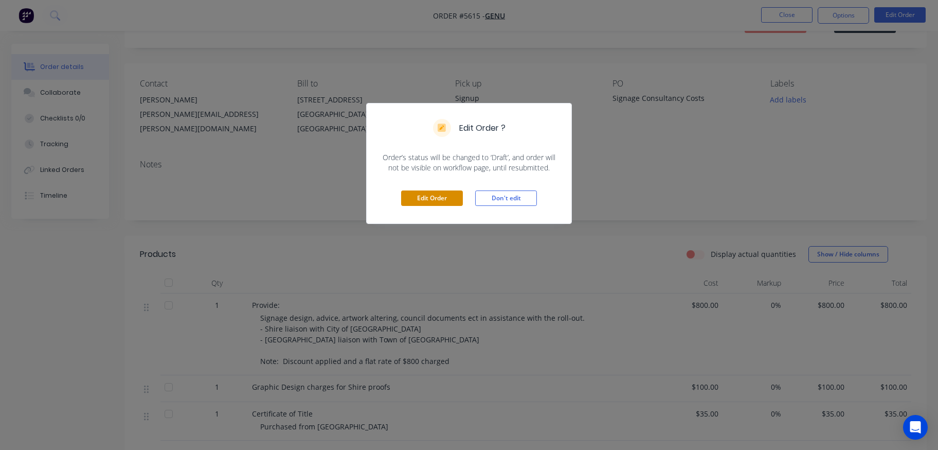
click at [433, 199] on button "Edit Order" at bounding box center [432, 197] width 62 height 15
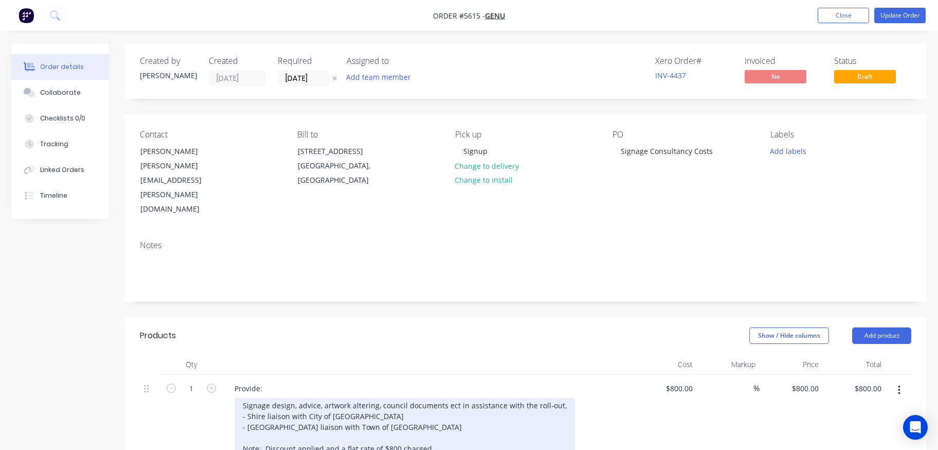
click at [377, 398] on div "Signage design, advice, artwork altering, council documents ect in assistance w…" at bounding box center [405, 427] width 341 height 58
drag, startPoint x: 514, startPoint y: 385, endPoint x: 374, endPoint y: 387, distance: 140.4
click at [374, 398] on div "Signage design, advice, artwork altering, council documents ect in assistance w…" at bounding box center [405, 427] width 341 height 58
copy div "including email and phone correspondence"
click at [369, 398] on div "Signage design, advice, artwork altering, council documents ect in assistance w…" at bounding box center [405, 427] width 341 height 58
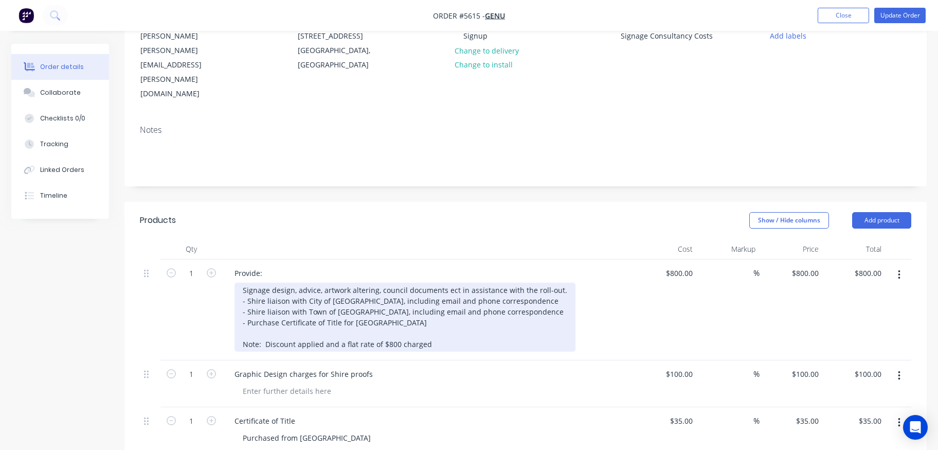
scroll to position [124, 0]
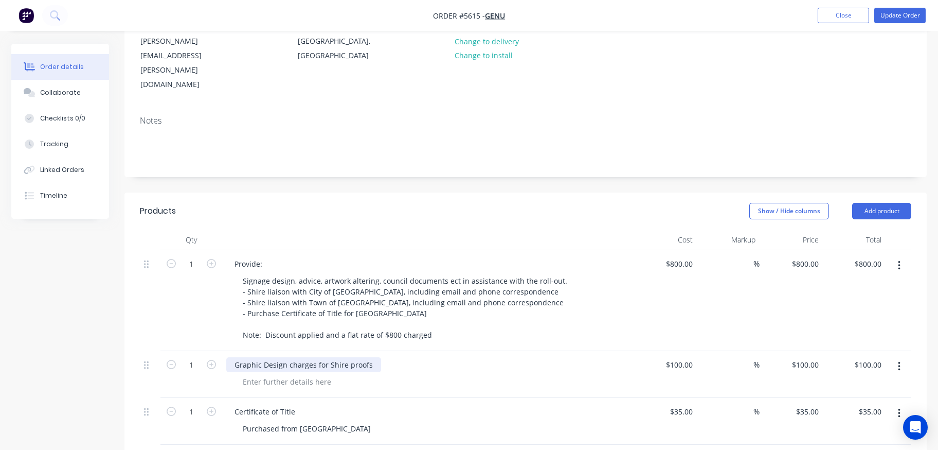
click at [343, 357] on div "Graphic Design charges for Shire proofs" at bounding box center [303, 364] width 155 height 15
click at [371, 357] on div "Graphic Design charges for Shire proofs" at bounding box center [303, 364] width 155 height 15
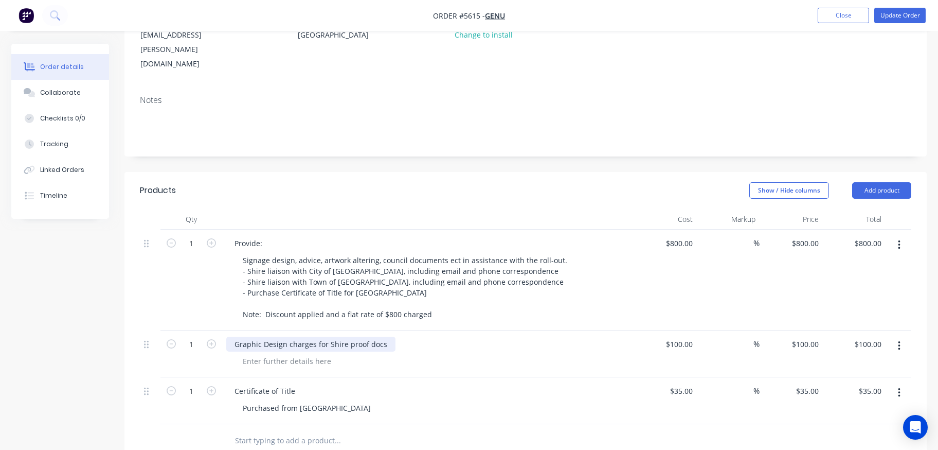
scroll to position [145, 0]
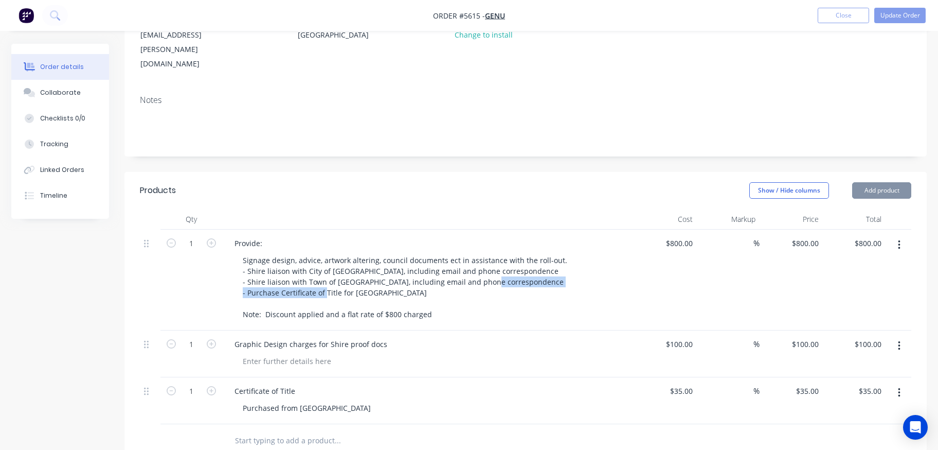
drag, startPoint x: 401, startPoint y: 265, endPoint x: 229, endPoint y: 265, distance: 172.3
click at [229, 265] on div "Provide: Signage design, advice, artwork altering, council documents ect in ass…" at bounding box center [428, 279] width 412 height 101
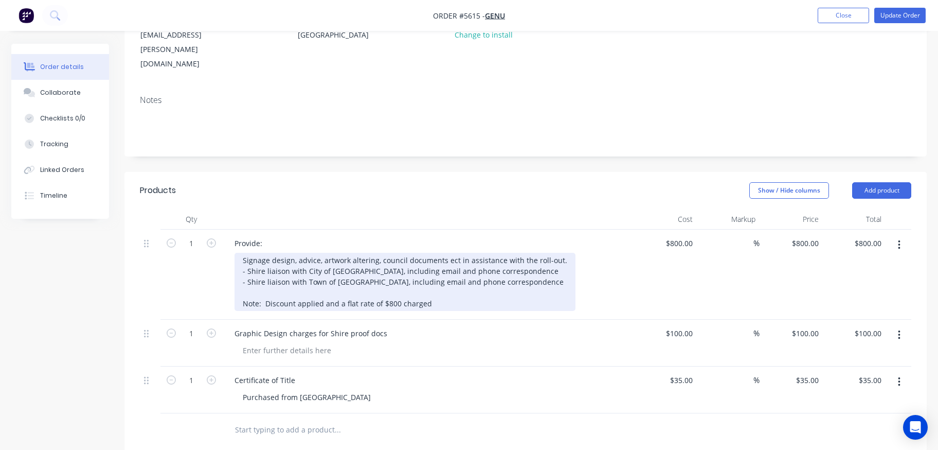
click at [396, 277] on div "Signage design, advice, artwork altering, council documents ect in assistance w…" at bounding box center [405, 282] width 341 height 58
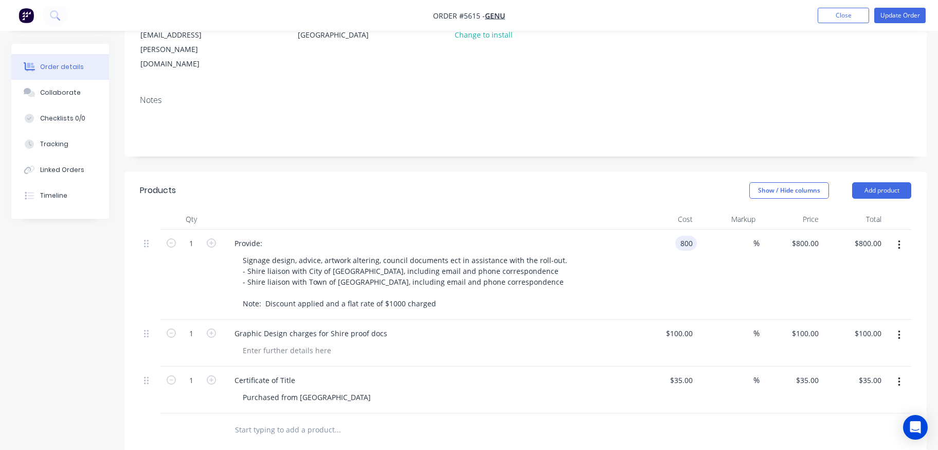
click at [679, 236] on div "800 800" at bounding box center [686, 243] width 22 height 15
type input "$1,000.00"
click at [576, 265] on div "Signage design, advice, artwork altering, council documents ect in assistance w…" at bounding box center [432, 282] width 395 height 58
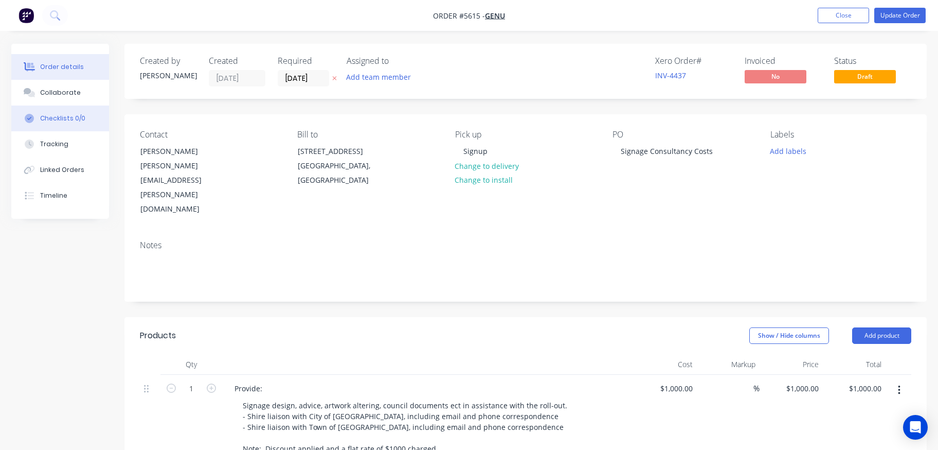
scroll to position [0, 0]
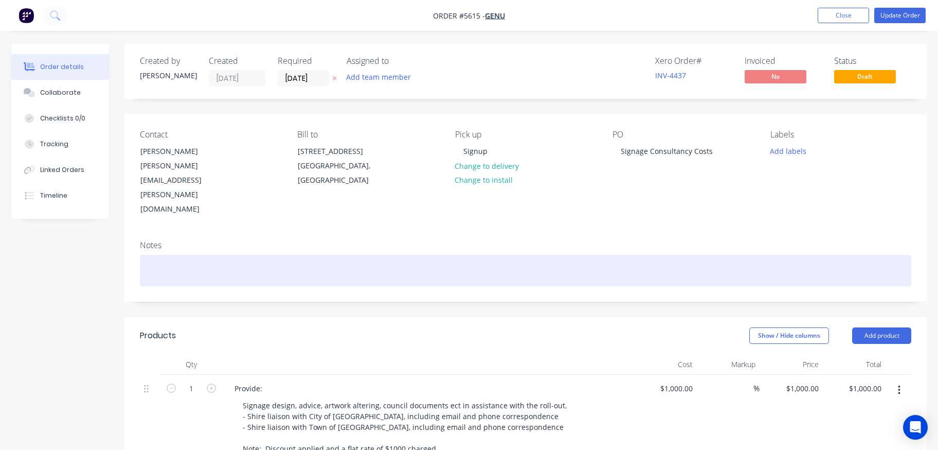
click at [152, 255] on div at bounding box center [526, 270] width 772 height 31
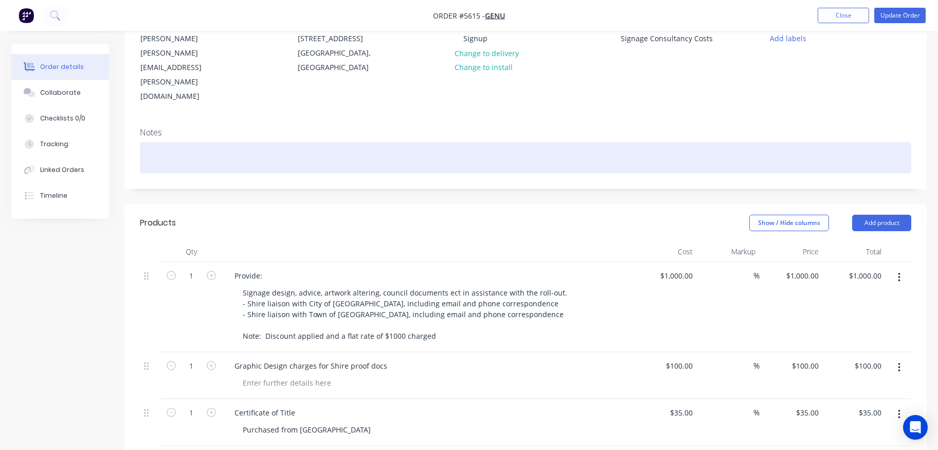
scroll to position [115, 0]
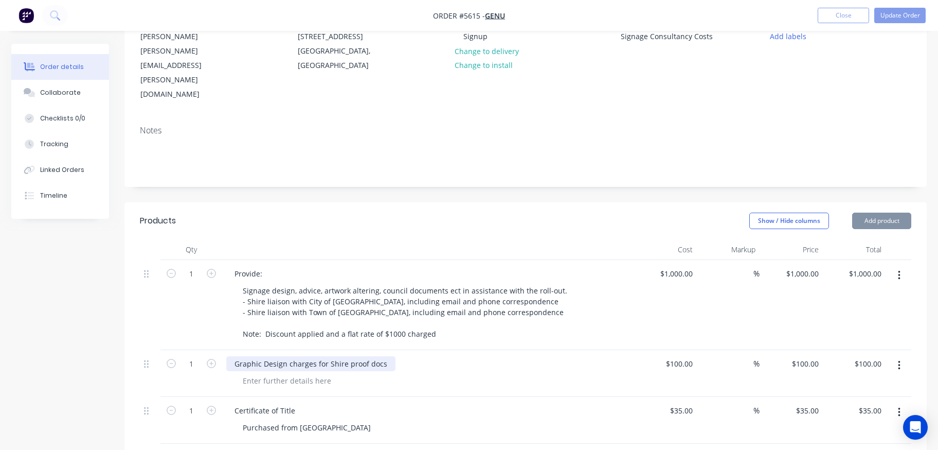
click at [385, 356] on div "Graphic Design charges for Shire proof docs" at bounding box center [310, 363] width 169 height 15
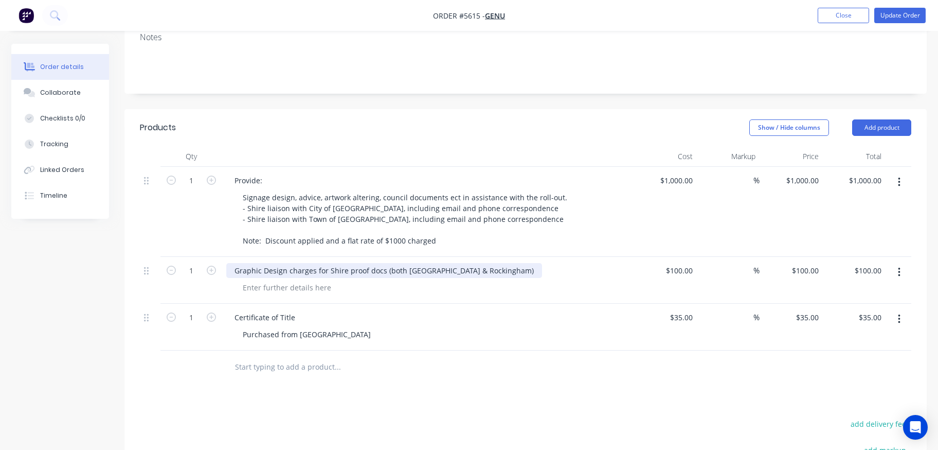
scroll to position [227, 0]
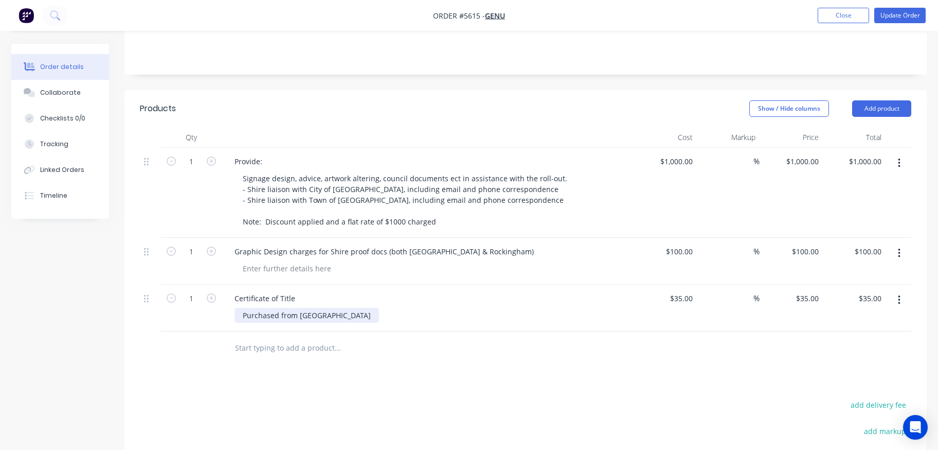
click at [334, 308] on div "Purchased from [GEOGRAPHIC_DATA]" at bounding box center [307, 315] width 145 height 15
click at [297, 291] on div "Certificate of Title" at bounding box center [264, 298] width 77 height 15
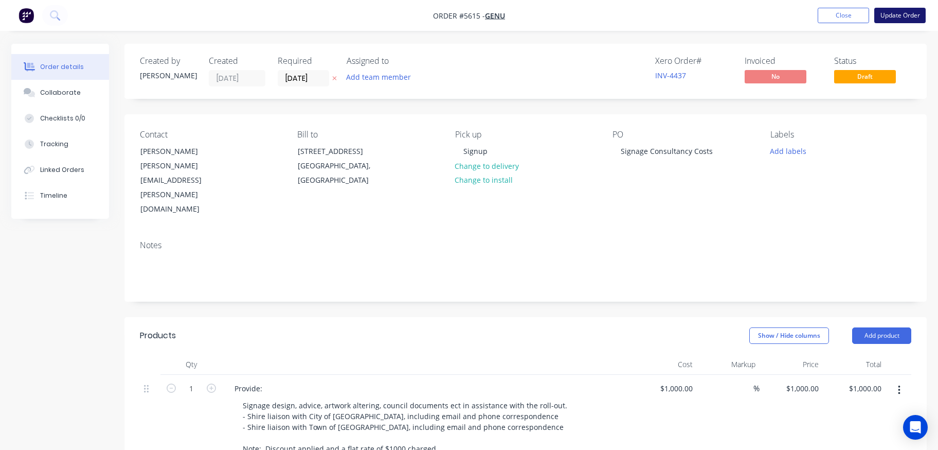
scroll to position [0, 0]
click at [904, 17] on button "Update Order" at bounding box center [899, 15] width 51 height 15
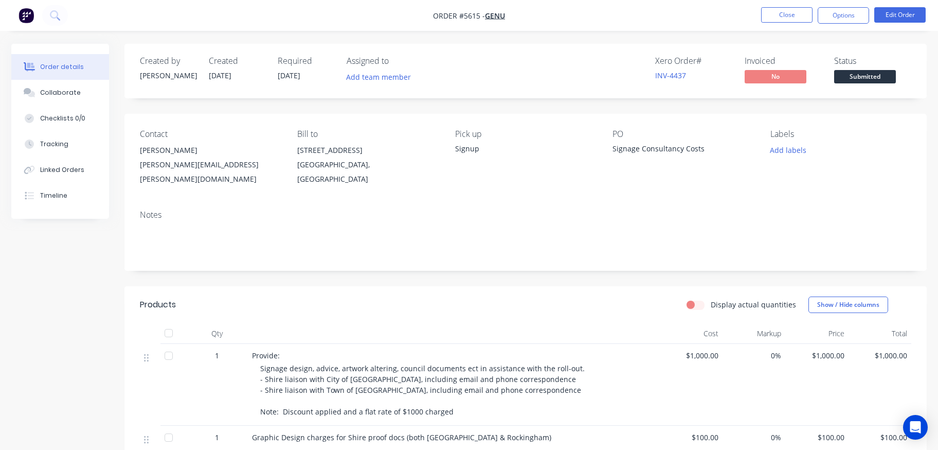
click at [862, 75] on span "Submitted" at bounding box center [865, 76] width 62 height 13
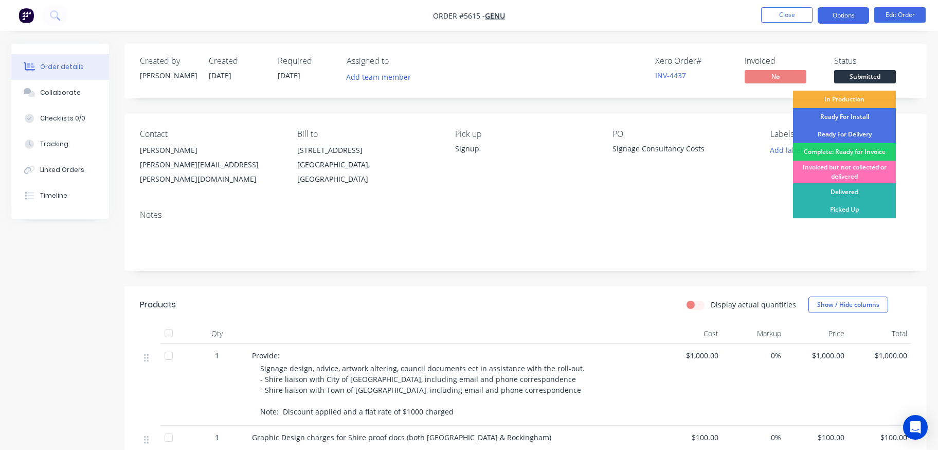
click at [838, 16] on button "Options" at bounding box center [843, 15] width 51 height 16
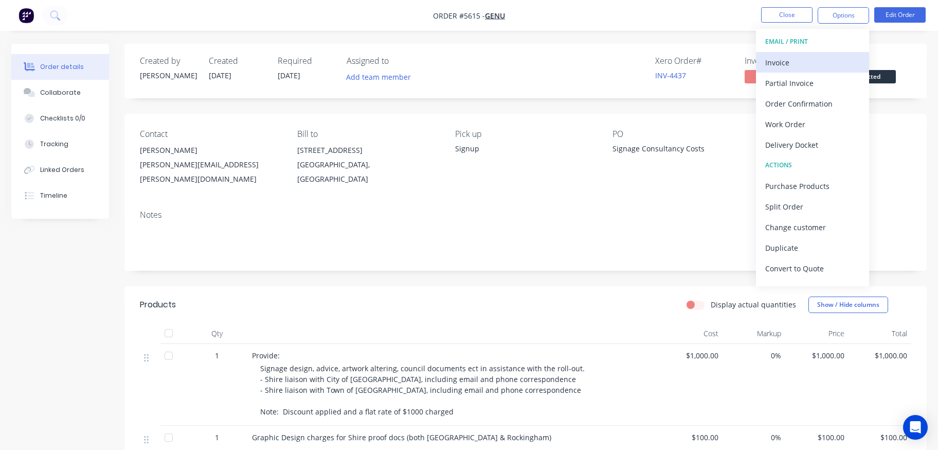
click at [781, 61] on div "Invoice" at bounding box center [812, 62] width 95 height 15
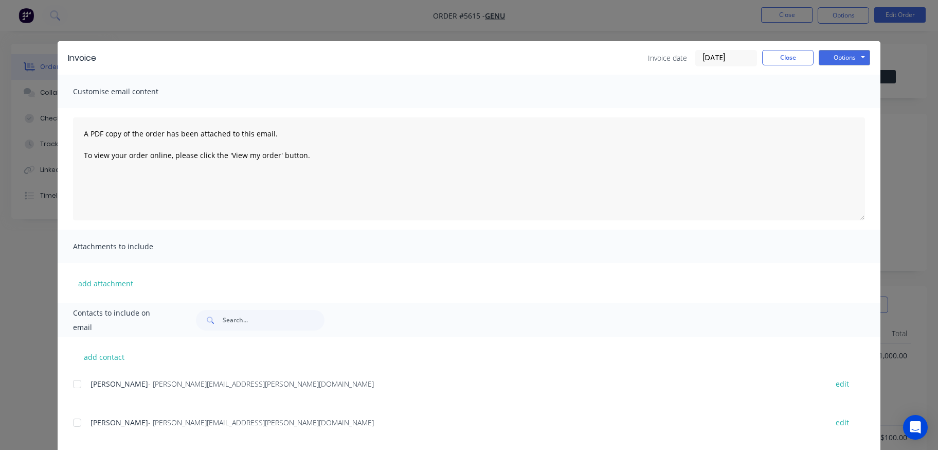
click at [873, 57] on div "Invoice Invoice date [DATE] Close Options Preview Print Email" at bounding box center [469, 57] width 823 height 33
click at [830, 60] on button "Options" at bounding box center [844, 57] width 51 height 15
click at [849, 91] on button "Print" at bounding box center [852, 92] width 66 height 17
click at [778, 57] on button "Close" at bounding box center [787, 57] width 51 height 15
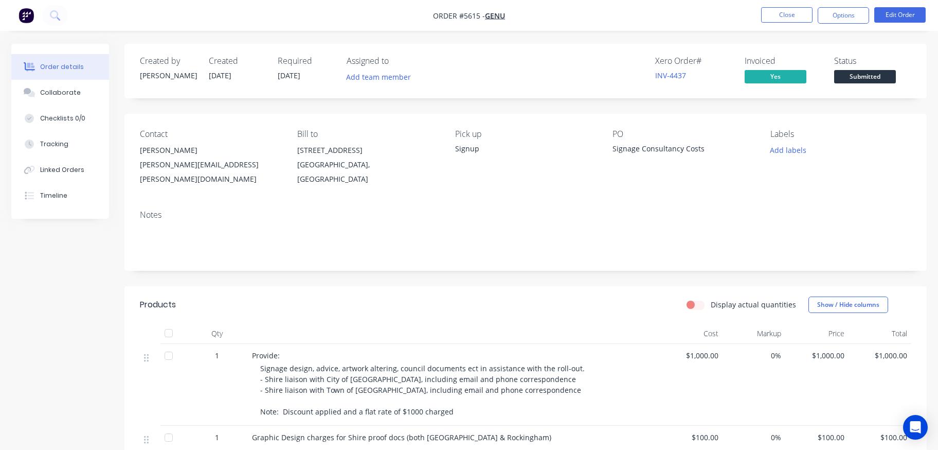
click at [854, 80] on span "Submitted" at bounding box center [865, 76] width 62 height 13
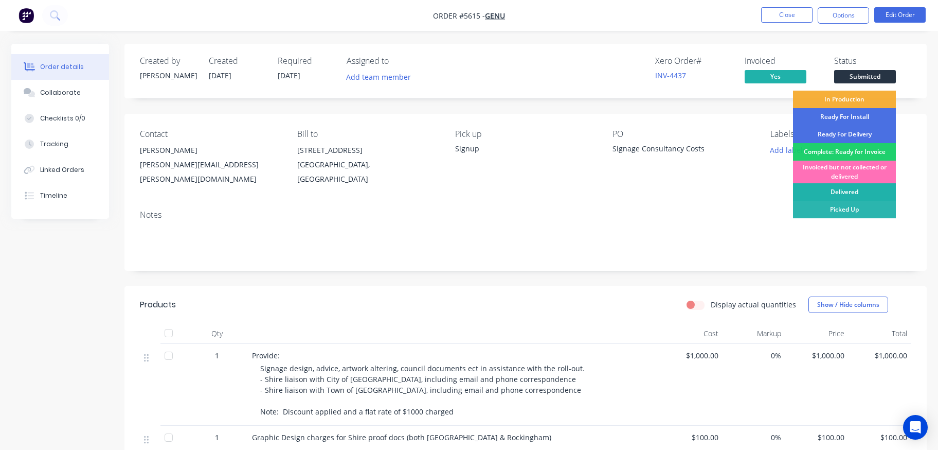
click at [833, 193] on div "Delivered" at bounding box center [844, 191] width 103 height 17
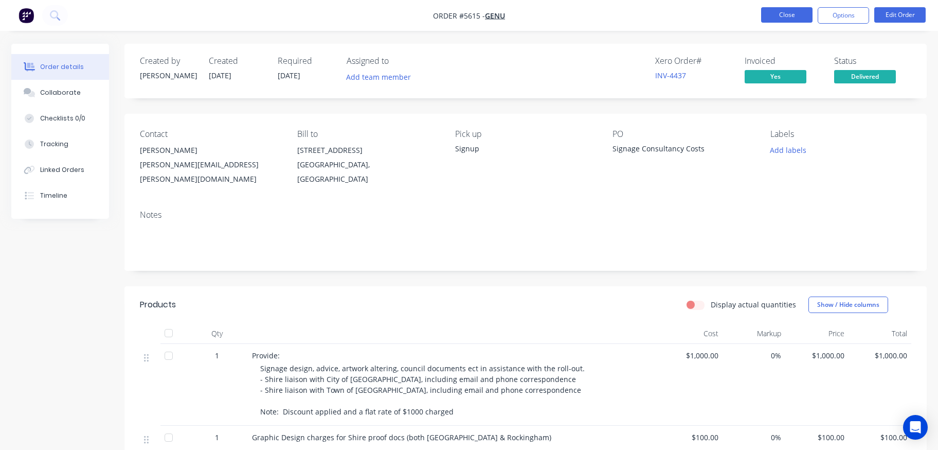
click at [795, 13] on button "Close" at bounding box center [786, 14] width 51 height 15
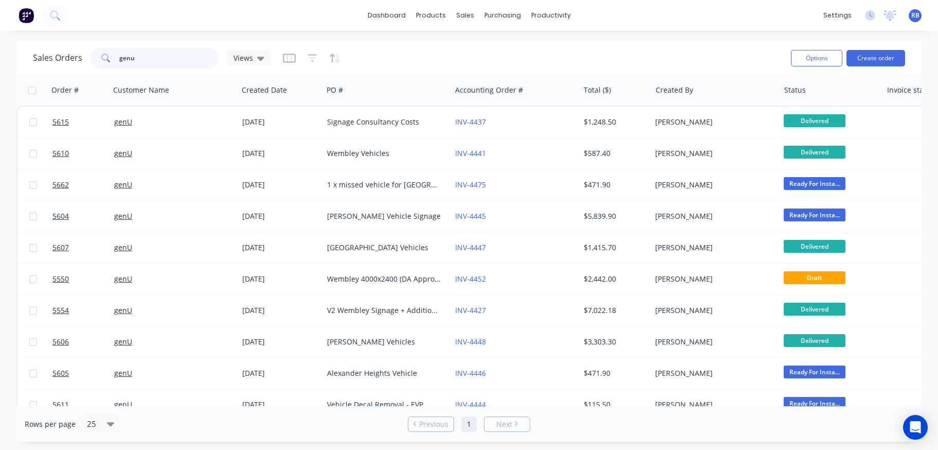
drag, startPoint x: 158, startPoint y: 58, endPoint x: 46, endPoint y: 58, distance: 111.6
click at [46, 58] on div "Sales Orders genu Views" at bounding box center [152, 58] width 238 height 21
type input "royal"
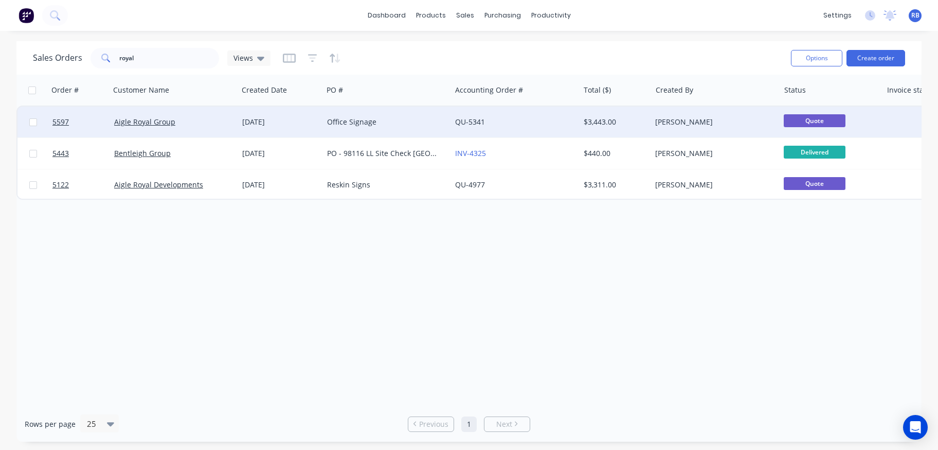
click at [395, 115] on div "Office Signage" at bounding box center [387, 121] width 128 height 31
